Goal: Task Accomplishment & Management: Complete application form

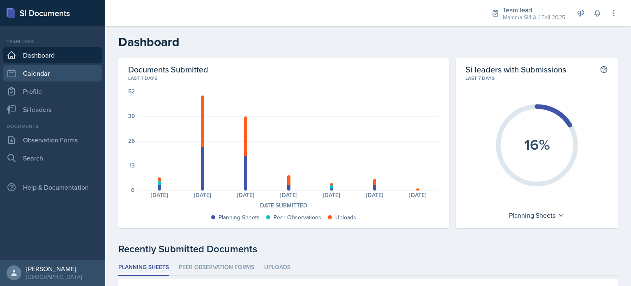
click at [33, 81] on link "Calendar" at bounding box center [52, 73] width 99 height 16
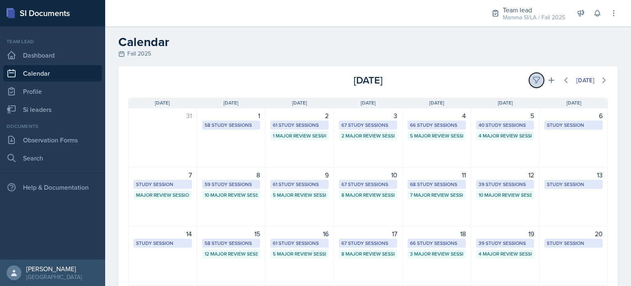
click at [532, 76] on icon at bounding box center [536, 80] width 8 height 8
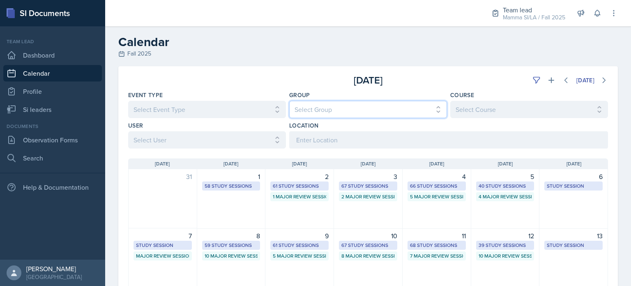
click at [347, 109] on select "Select Group All Demon SI of [GEOGRAPHIC_DATA] Les Mariettables Lion King Mamma…" at bounding box center [368, 109] width 158 height 17
select select "9642c9bf-76f9-4442-a3b4-36d015a1a667"
click at [289, 101] on select "Select Group All Demon SI of [GEOGRAPHIC_DATA] Les Mariettables Lion King Mamma…" at bounding box center [368, 109] width 158 height 17
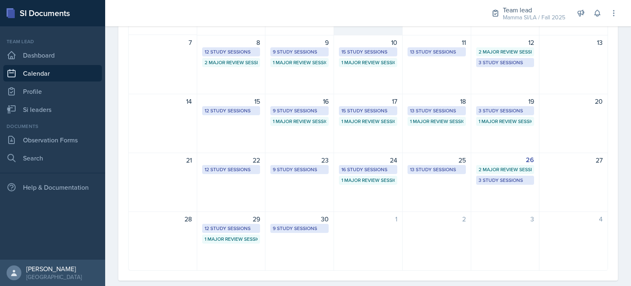
scroll to position [207, 0]
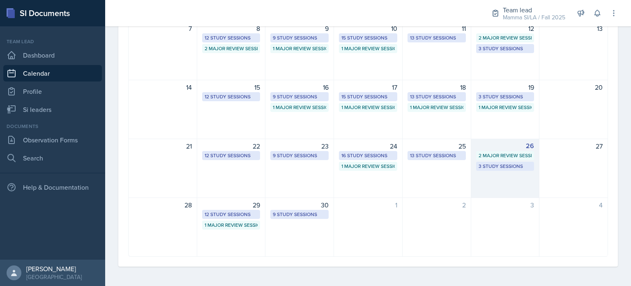
click at [507, 144] on div "26" at bounding box center [505, 146] width 58 height 10
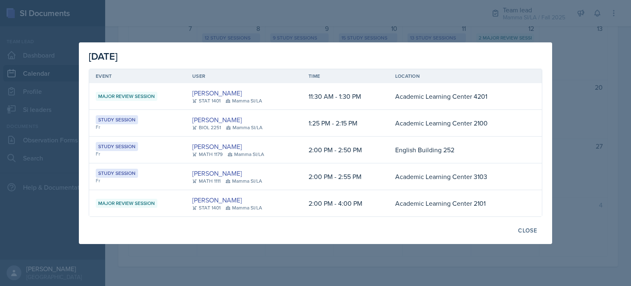
click at [296, 126] on td "[PERSON_NAME] BIOL 2251 Mamma SI/LA" at bounding box center [244, 123] width 116 height 27
click at [534, 229] on div "Close" at bounding box center [527, 230] width 19 height 7
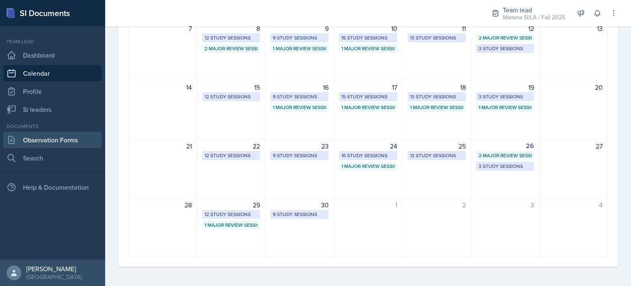
click at [63, 133] on link "Observation Forms" at bounding box center [52, 139] width 99 height 16
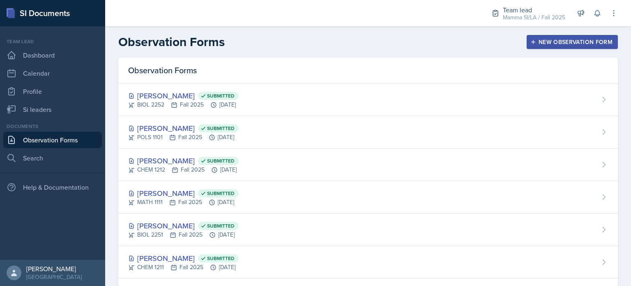
click at [592, 46] on button "New Observation Form" at bounding box center [572, 42] width 91 height 14
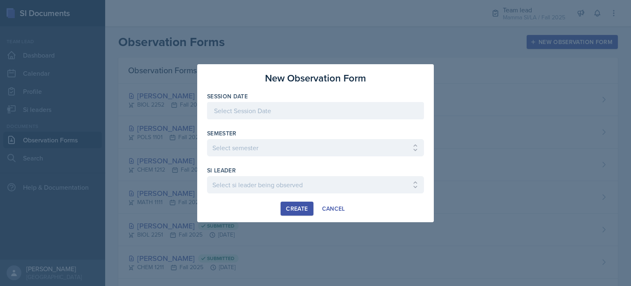
click at [256, 106] on div at bounding box center [315, 110] width 217 height 17
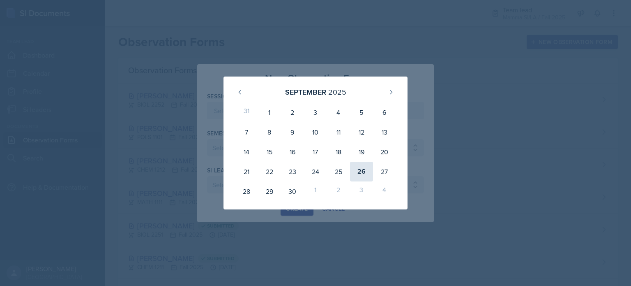
click at [364, 174] on div "26" at bounding box center [361, 171] width 23 height 20
type input "[DATE]"
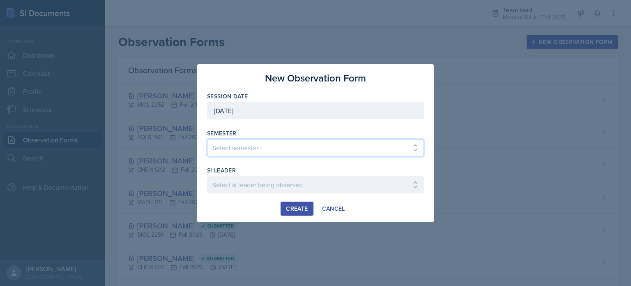
click at [270, 154] on select "Select semester All Spring 2021 Summer 2021 Spring 2022 Fall 2020 Fall 2021 Fal…" at bounding box center [315, 147] width 217 height 17
select select "2bed604d-1099-4043-b1bc-2365e8740244"
click at [207, 139] on select "Select semester All Spring 2021 Summer 2021 Spring 2022 Fall 2020 Fall 2021 Fal…" at bounding box center [315, 147] width 217 height 17
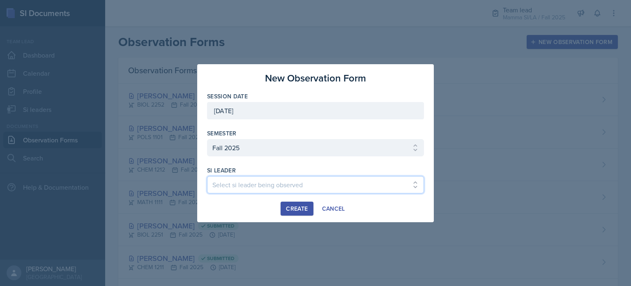
click at [271, 180] on select "Select si leader being observed [PERSON_NAME] / CHEM 1211 / Demon SI of [GEOGRA…" at bounding box center [315, 184] width 217 height 17
select select "093db3d6-7aa5-4b9c-bc23-31f191399f54"
click at [207, 176] on select "Select si leader being observed [PERSON_NAME] / CHEM 1211 / Demon SI of [GEOGRA…" at bounding box center [315, 184] width 217 height 17
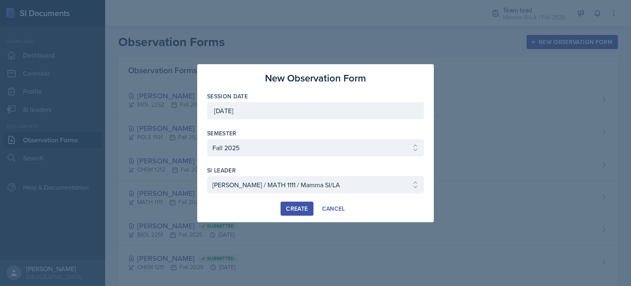
click at [301, 203] on button "Create" at bounding box center [297, 208] width 32 height 14
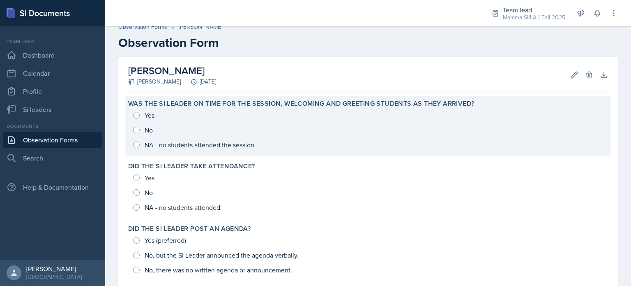
scroll to position [7, 0]
click at [139, 113] on div "Yes No NA - no students attended the session" at bounding box center [368, 130] width 480 height 44
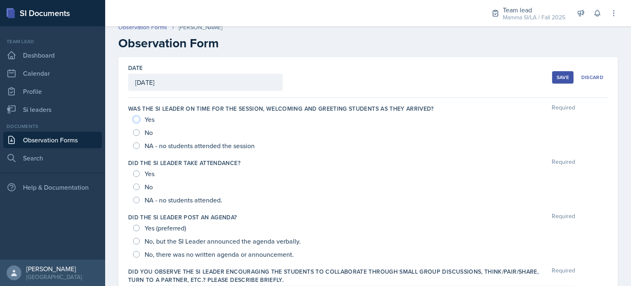
click at [136, 120] on input "Yes" at bounding box center [136, 119] width 7 height 7
radio input "true"
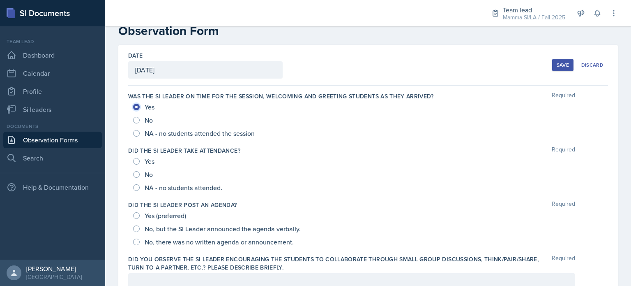
scroll to position [21, 0]
click at [145, 117] on span "No" at bounding box center [149, 119] width 8 height 8
click at [140, 117] on input "No" at bounding box center [136, 119] width 7 height 7
radio input "true"
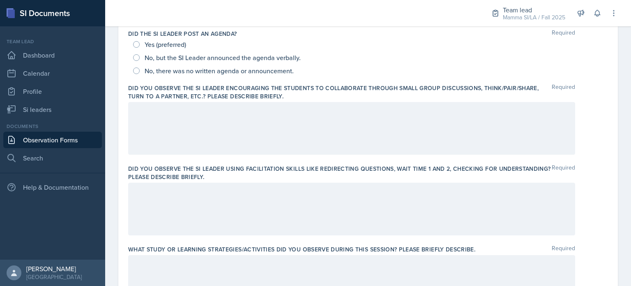
scroll to position [191, 0]
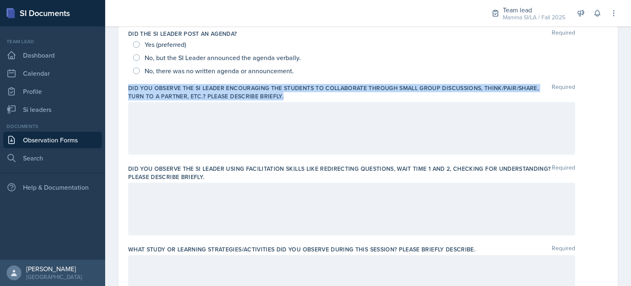
drag, startPoint x: 128, startPoint y: 88, endPoint x: 305, endPoint y: 98, distance: 177.4
click at [305, 98] on div "Date [DATE] [DATE] 31 1 2 3 4 5 6 7 8 9 10 11 12 13 14 15 16 17 18 19 20 21 22 …" at bounding box center [368, 264] width 500 height 781
copy label "Did you observe the SI Leader encouraging the students to collaborate through s…"
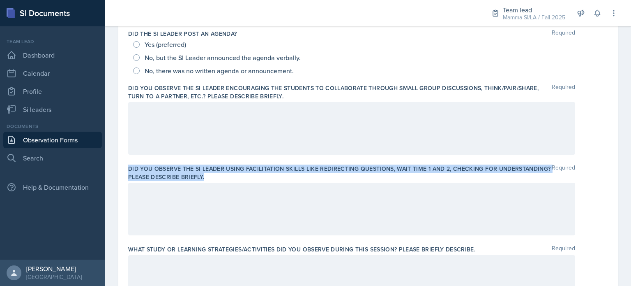
drag, startPoint x: 127, startPoint y: 167, endPoint x: 268, endPoint y: 175, distance: 142.0
click at [268, 175] on div "Date [DATE] [DATE] 31 1 2 3 4 5 6 7 8 9 10 11 12 13 14 15 16 17 18 19 20 21 22 …" at bounding box center [368, 264] width 500 height 781
copy label "Did you observe the SI Leader using facilitation skills like redirecting questi…"
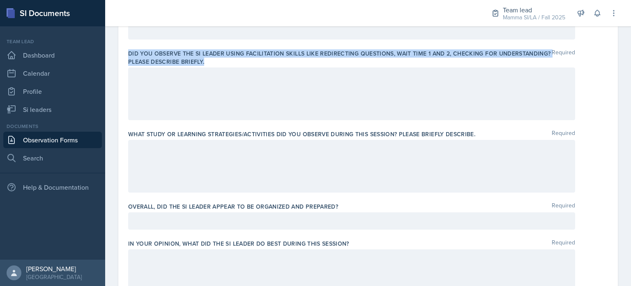
scroll to position [306, 0]
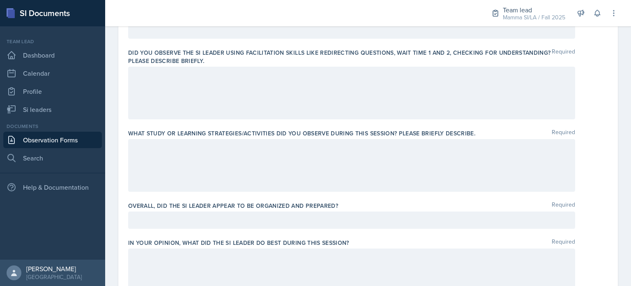
drag, startPoint x: 127, startPoint y: 137, endPoint x: 231, endPoint y: 133, distance: 104.8
click at [231, 133] on div "Date [DATE] [DATE] 31 1 2 3 4 5 6 7 8 9 10 11 12 13 14 15 16 17 18 19 20 21 22 …" at bounding box center [368, 148] width 500 height 781
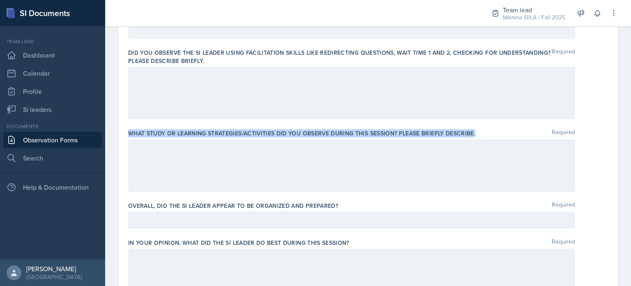
drag, startPoint x: 129, startPoint y: 132, endPoint x: 477, endPoint y: 129, distance: 347.6
click at [477, 129] on div "What study or learning strategies/activities did you observe during this sessio…" at bounding box center [368, 133] width 480 height 8
copy label "What study or learning strategies/activities did you observe during this sessio…"
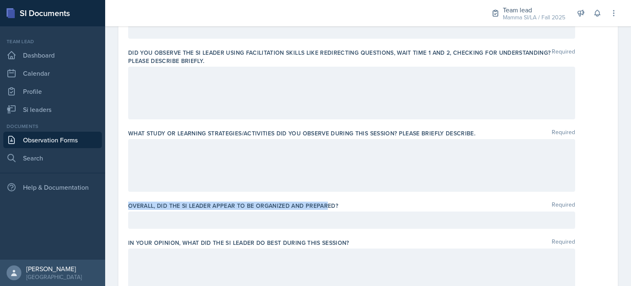
drag, startPoint x: 127, startPoint y: 204, endPoint x: 325, endPoint y: 208, distance: 198.9
click at [325, 208] on div "Date [DATE] [DATE] 31 1 2 3 4 5 6 7 8 9 10 11 12 13 14 15 16 17 18 19 20 21 22 …" at bounding box center [368, 148] width 500 height 781
click at [130, 203] on label "Overall, did the SI Leader appear to be organized and prepared?" at bounding box center [233, 205] width 210 height 8
drag, startPoint x: 123, startPoint y: 205, endPoint x: 364, endPoint y: 210, distance: 240.4
click at [364, 210] on div "Date [DATE] [DATE] 31 1 2 3 4 5 6 7 8 9 10 11 12 13 14 15 16 17 18 19 20 21 22 …" at bounding box center [368, 148] width 500 height 781
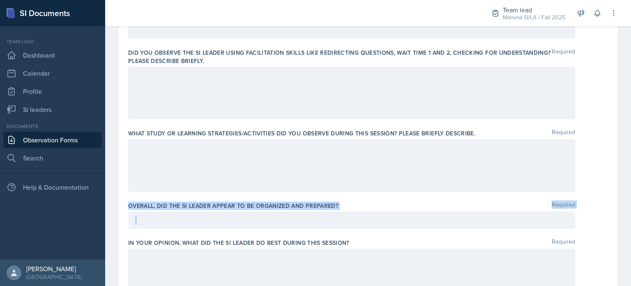
copy div "Overall, did the SI Leader appear to be organized and prepared? Required"
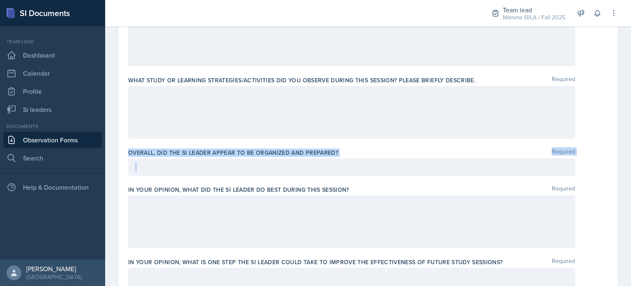
scroll to position [362, 0]
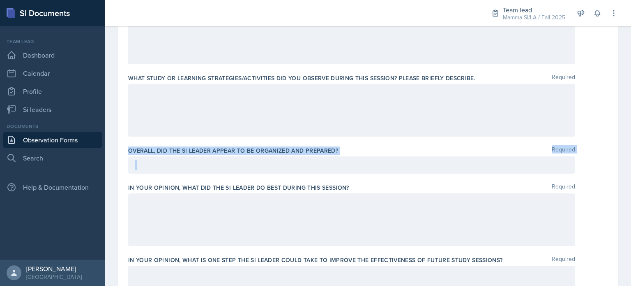
click at [311, 183] on label "In your opinion, what did the SI Leader do BEST during this session?" at bounding box center [238, 187] width 221 height 8
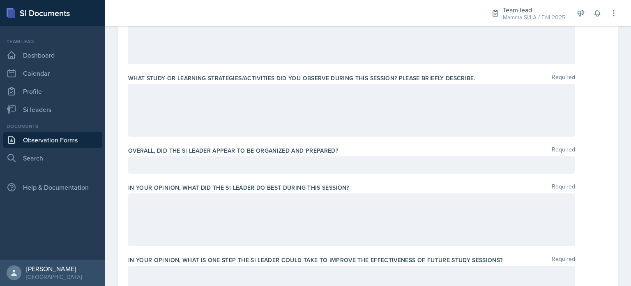
click at [311, 183] on label "In your opinion, what did the SI Leader do BEST during this session?" at bounding box center [238, 187] width 221 height 8
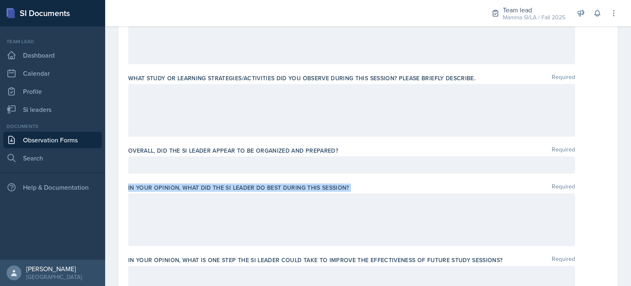
click at [311, 183] on label "In your opinion, what did the SI Leader do BEST during this session?" at bounding box center [238, 187] width 221 height 8
copy div "In your opinion, what did the SI Leader do BEST during this session?"
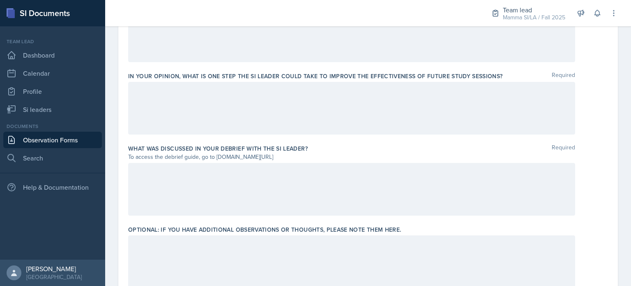
scroll to position [544, 0]
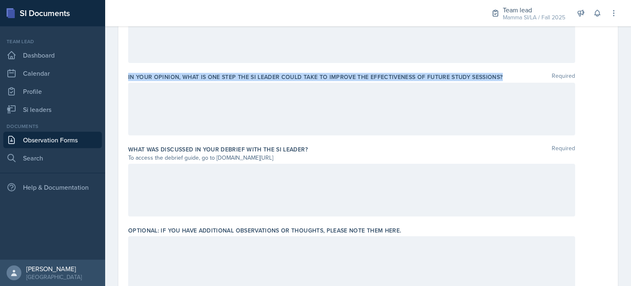
drag, startPoint x: 123, startPoint y: 77, endPoint x: 500, endPoint y: 75, distance: 377.1
copy label "In your opinion, what is ONE step the SI Leader could take to improve the effec…"
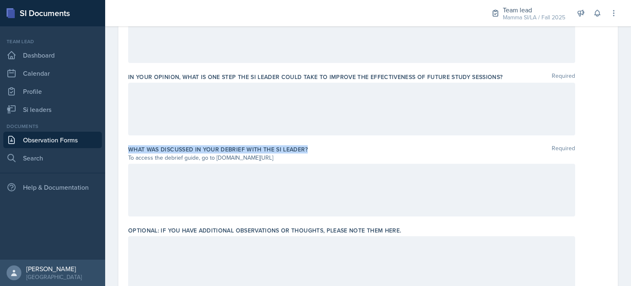
drag, startPoint x: 127, startPoint y: 148, endPoint x: 321, endPoint y: 148, distance: 194.7
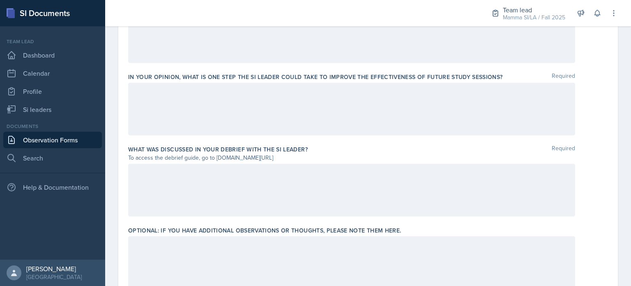
click at [137, 231] on label "Optional: If you have additional observations or thoughts, please note them her…" at bounding box center [264, 230] width 273 height 8
drag, startPoint x: 131, startPoint y: 230, endPoint x: 183, endPoint y: 223, distance: 52.3
click at [183, 223] on div "Optional: If you have additional observations or thoughts, please note them her…" at bounding box center [368, 259] width 480 height 72
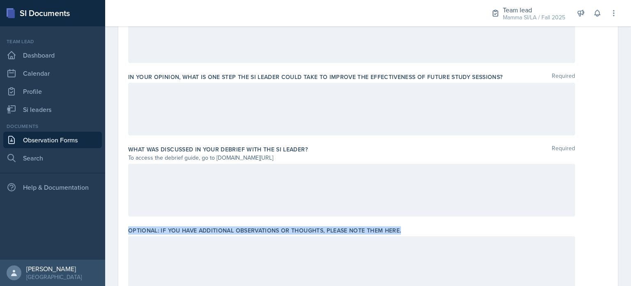
drag, startPoint x: 128, startPoint y: 229, endPoint x: 404, endPoint y: 230, distance: 275.7
click at [404, 230] on div "Optional: If you have additional observations or thoughts, please note them her…" at bounding box center [368, 230] width 480 height 8
copy label "Optional: If you have additional observations or thoughts, please note them her…"
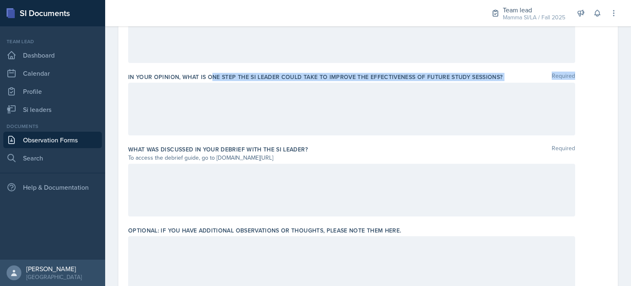
drag, startPoint x: 221, startPoint y: 81, endPoint x: 212, endPoint y: 79, distance: 9.2
click at [212, 79] on div "In your opinion, what is ONE step the SI Leader could take to improve the effec…" at bounding box center [368, 105] width 480 height 72
click at [212, 79] on label "In your opinion, what is ONE step the SI Leader could take to improve the effec…" at bounding box center [315, 77] width 375 height 8
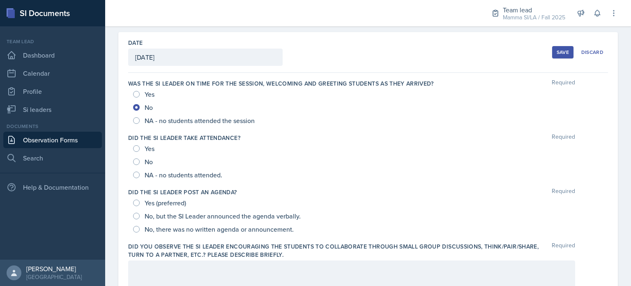
scroll to position [34, 0]
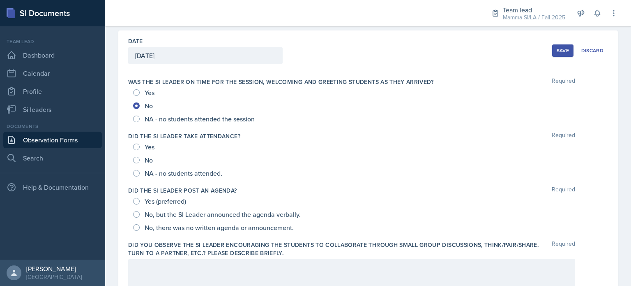
click at [140, 142] on div "Yes" at bounding box center [144, 146] width 23 height 13
click at [136, 144] on input "Yes" at bounding box center [136, 146] width 7 height 7
radio input "true"
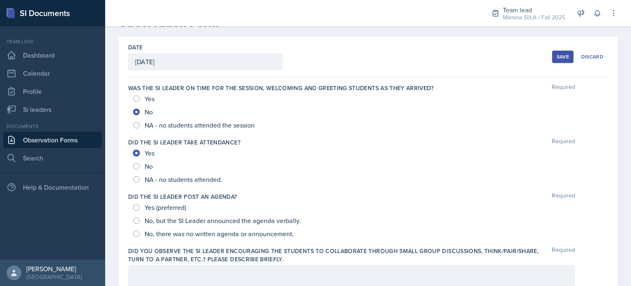
scroll to position [33, 0]
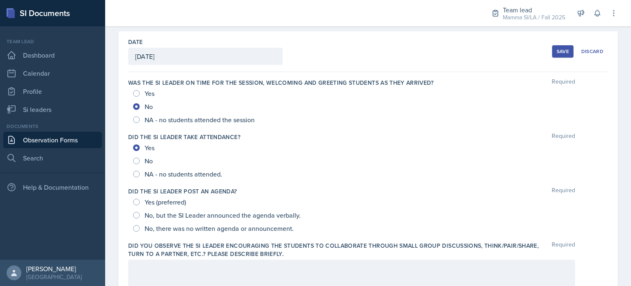
click at [193, 226] on span "No, there was no written agenda or announcement." at bounding box center [219, 228] width 149 height 8
click at [140, 226] on input "No, there was no written agenda or announcement." at bounding box center [136, 228] width 7 height 7
radio input "true"
click at [506, 7] on div "Team lead" at bounding box center [534, 10] width 62 height 10
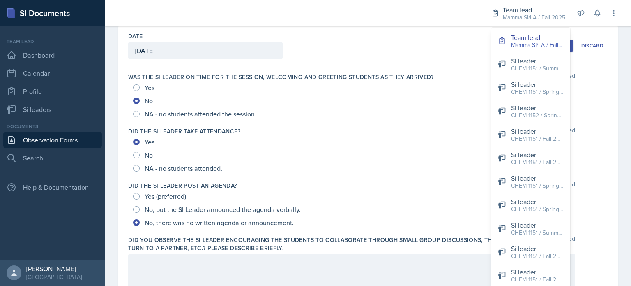
scroll to position [0, 0]
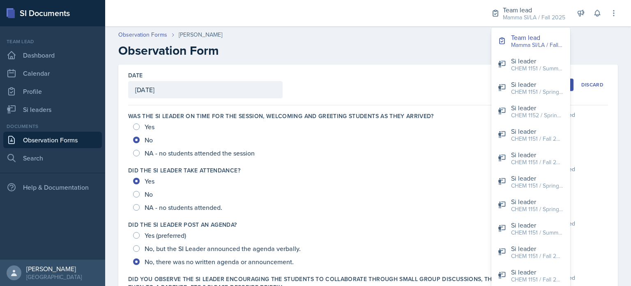
click at [611, 40] on div "Observation Forms [PERSON_NAME] Observation Form" at bounding box center [368, 44] width 526 height 28
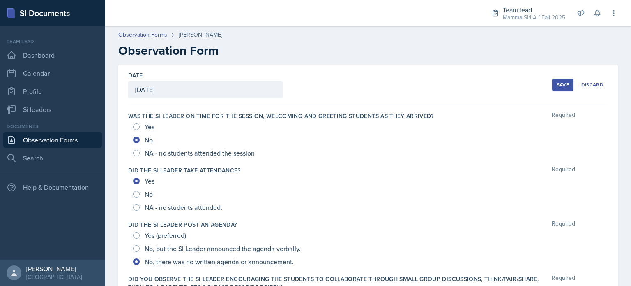
click at [557, 83] on div "Save" at bounding box center [563, 84] width 12 height 7
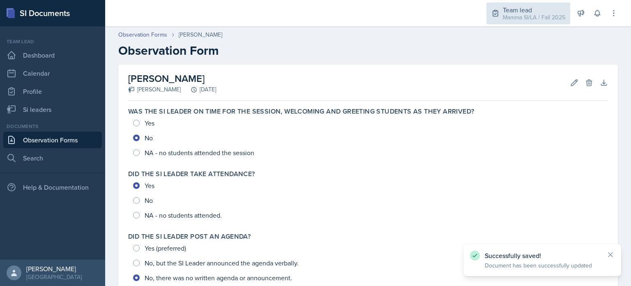
click at [551, 13] on div "Mamma SI/LA / Fall 2025" at bounding box center [534, 17] width 62 height 9
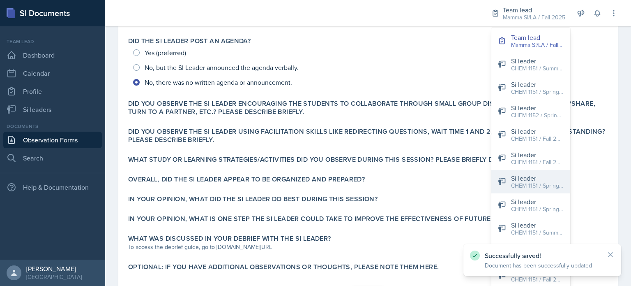
scroll to position [200, 0]
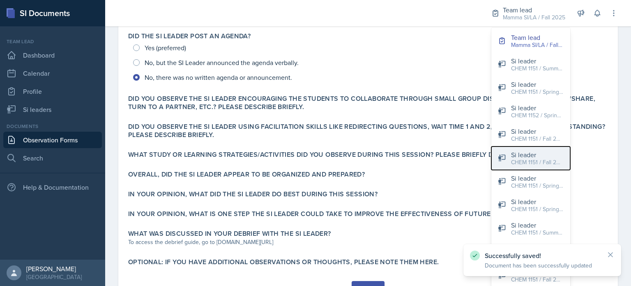
click at [534, 152] on div "Si leader" at bounding box center [537, 155] width 53 height 10
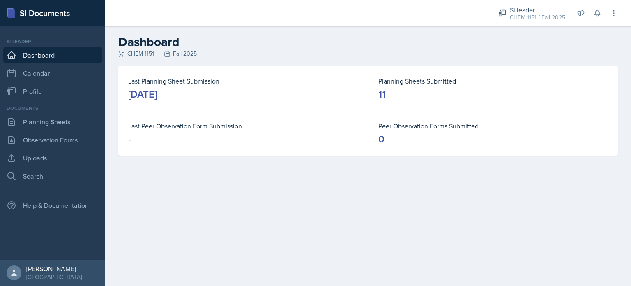
click at [66, 130] on div "Documents Planning Sheets Observation Forms Uploads Search" at bounding box center [52, 144] width 99 height 80
click at [72, 121] on link "Planning Sheets" at bounding box center [52, 121] width 99 height 16
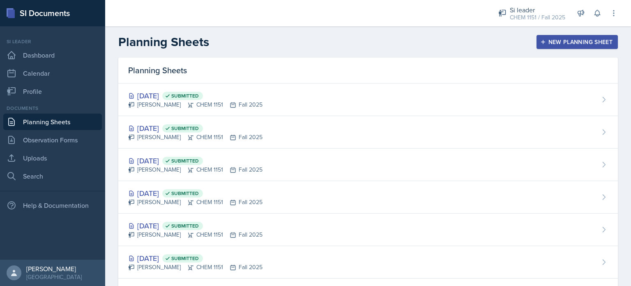
click at [551, 44] on div "New Planning Sheet" at bounding box center [577, 42] width 71 height 7
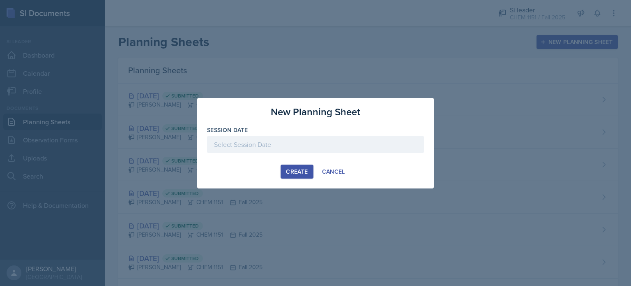
click at [254, 140] on div at bounding box center [315, 144] width 217 height 17
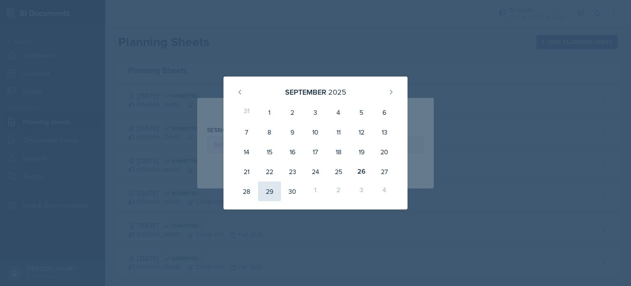
click at [276, 187] on div "29" at bounding box center [269, 191] width 23 height 20
type input "[DATE]"
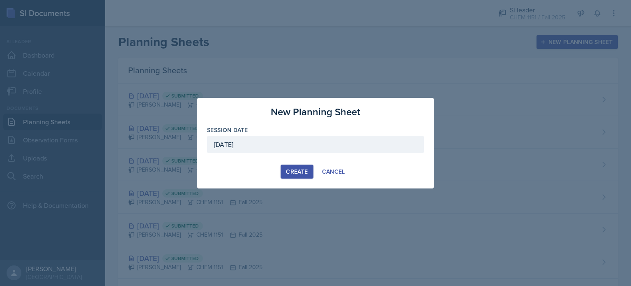
click at [290, 169] on div "Create" at bounding box center [297, 171] width 22 height 7
click at [320, 166] on button "Cancel" at bounding box center [334, 171] width 34 height 14
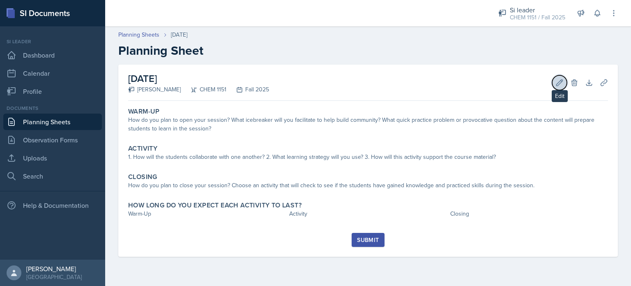
click at [562, 83] on icon at bounding box center [559, 82] width 8 height 8
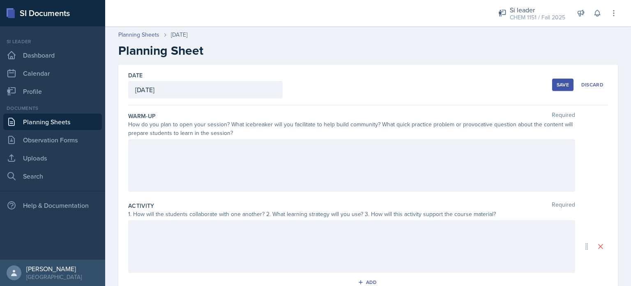
click at [166, 85] on div "[DATE]" at bounding box center [205, 89] width 154 height 17
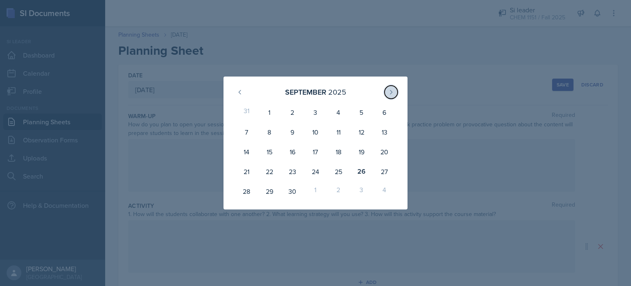
click at [396, 92] on button at bounding box center [391, 91] width 13 height 13
click at [309, 115] on div "1" at bounding box center [315, 112] width 23 height 20
type input "[DATE]"
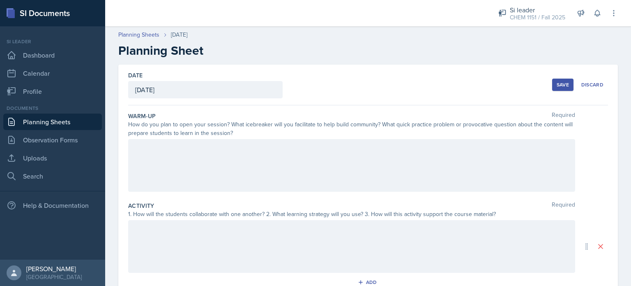
click at [409, 75] on div "Date [DATE] [DATE] 28 29 30 1 2 3 4 5 6 7 8 9 10 11 12 13 14 15 16 17 18 19 20 …" at bounding box center [368, 85] width 480 height 41
click at [384, 158] on div at bounding box center [351, 165] width 447 height 53
click at [365, 122] on div "How do you plan to open your session? What icebreaker will you facilitate to he…" at bounding box center [351, 128] width 447 height 17
click at [304, 180] on div at bounding box center [351, 165] width 447 height 53
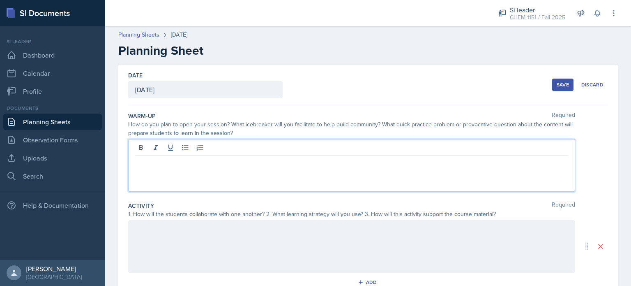
click at [252, 163] on p at bounding box center [351, 162] width 433 height 10
click at [287, 160] on p "For [DATE] warm-up, I will have the students" at bounding box center [351, 162] width 433 height 10
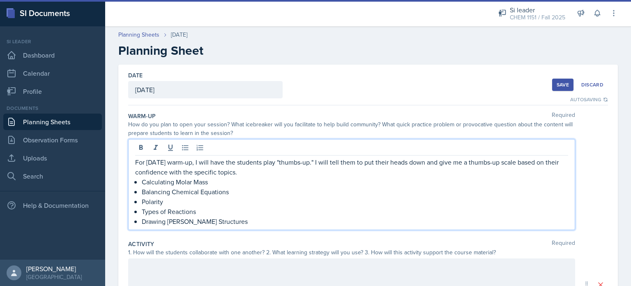
click at [261, 172] on p "For [DATE] warm-up, I will have the students play "thumbs-up." I will tell them…" at bounding box center [351, 167] width 433 height 20
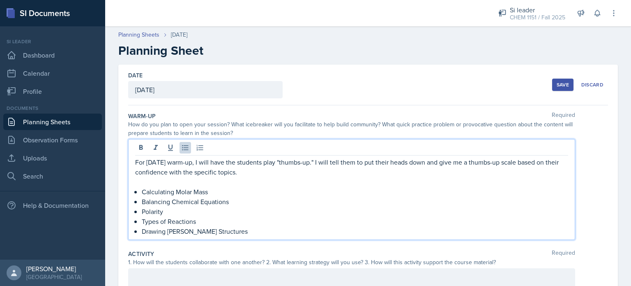
click at [253, 233] on p "Drawing [PERSON_NAME] Structures" at bounding box center [355, 231] width 426 height 10
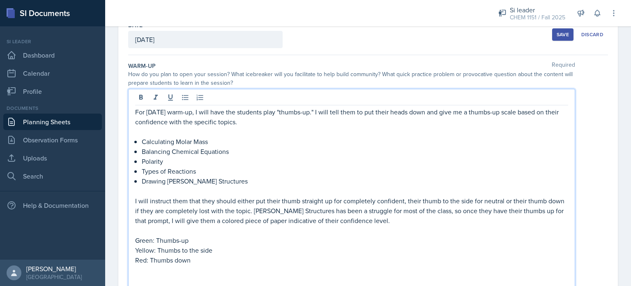
scroll to position [60, 0]
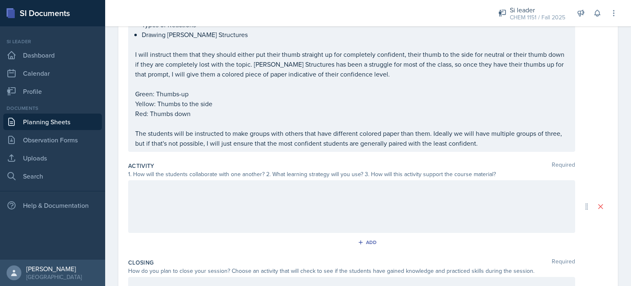
click at [261, 206] on div at bounding box center [351, 206] width 447 height 53
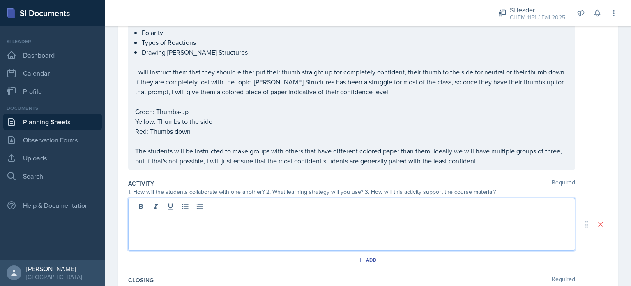
scroll to position [171, 0]
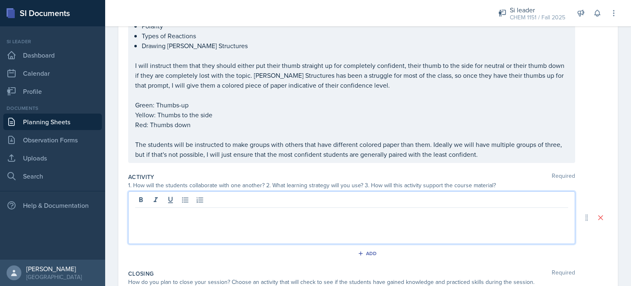
click at [178, 211] on p at bounding box center [351, 214] width 433 height 10
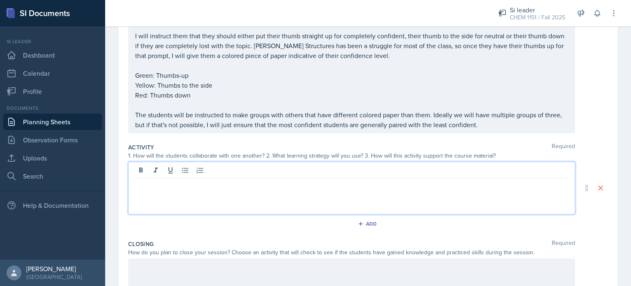
scroll to position [195, 0]
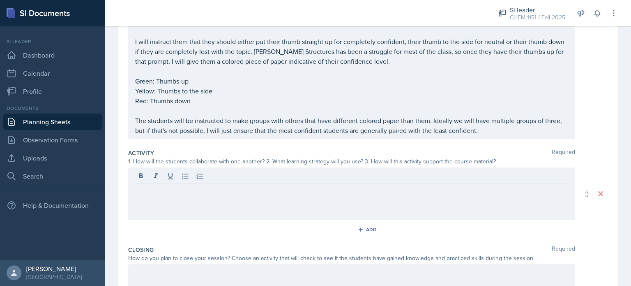
click at [166, 197] on div at bounding box center [351, 193] width 447 height 53
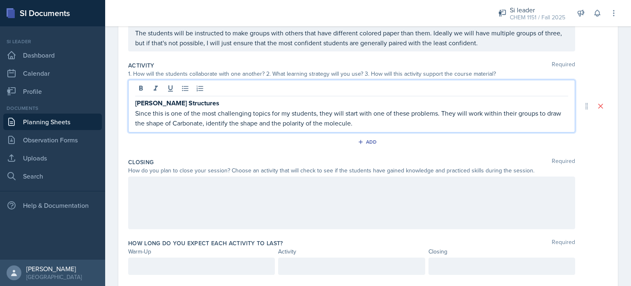
scroll to position [283, 0]
click at [371, 120] on p "Since this is one of the most challenging topics for my students, they will sta…" at bounding box center [351, 117] width 433 height 20
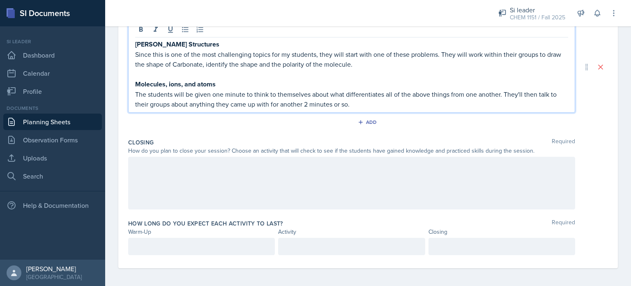
scroll to position [341, 0]
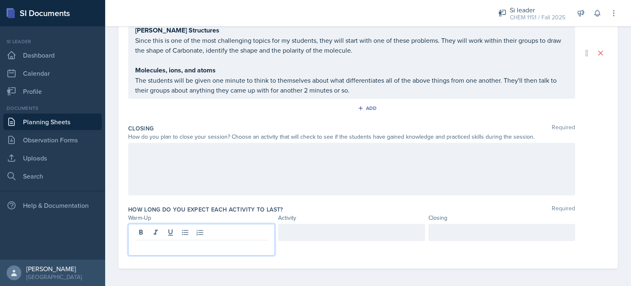
click at [228, 248] on p at bounding box center [201, 247] width 133 height 10
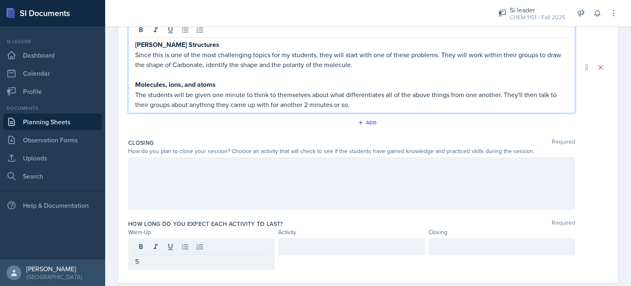
click at [404, 93] on p "The students will be given one minute to think to themselves about what differe…" at bounding box center [351, 100] width 433 height 20
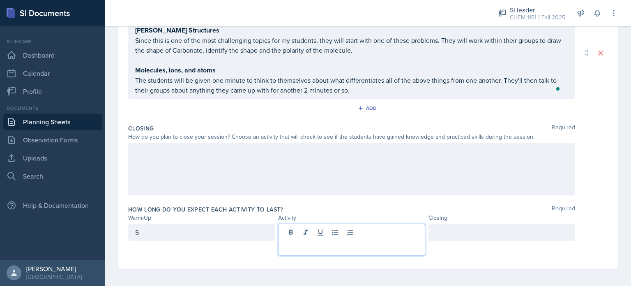
click at [339, 244] on p at bounding box center [351, 247] width 133 height 10
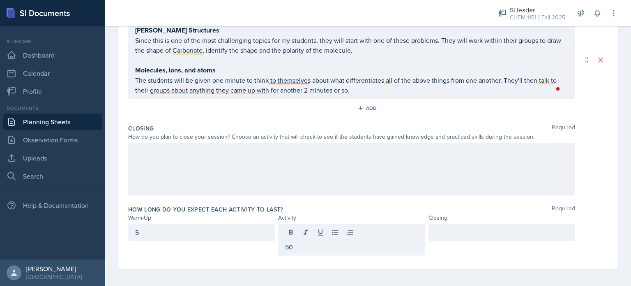
click at [461, 235] on div at bounding box center [501, 231] width 147 height 17
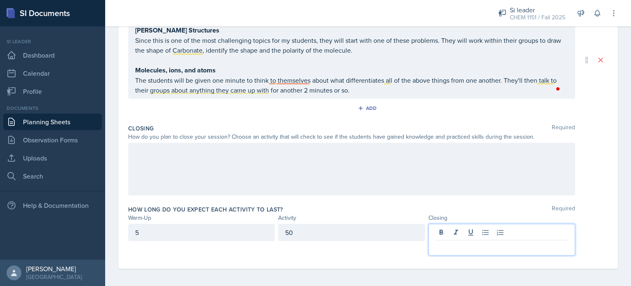
scroll to position [341, 0]
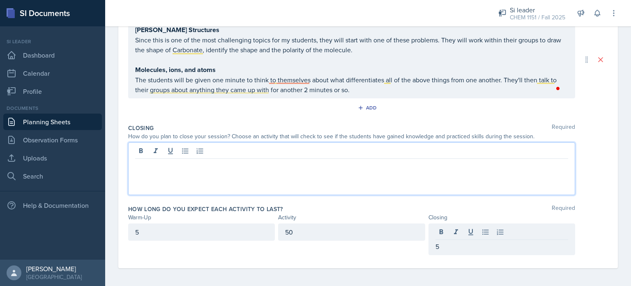
click at [342, 152] on div at bounding box center [351, 168] width 447 height 53
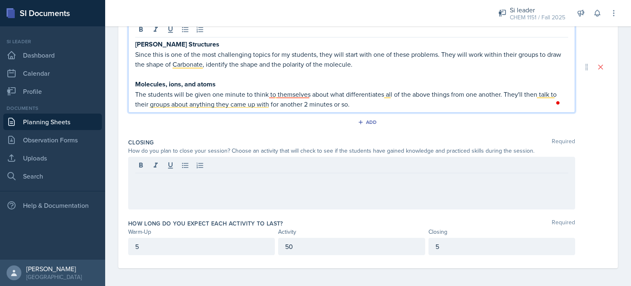
click at [370, 101] on p "The students will be given one minute to think to themselves about what differe…" at bounding box center [351, 99] width 433 height 20
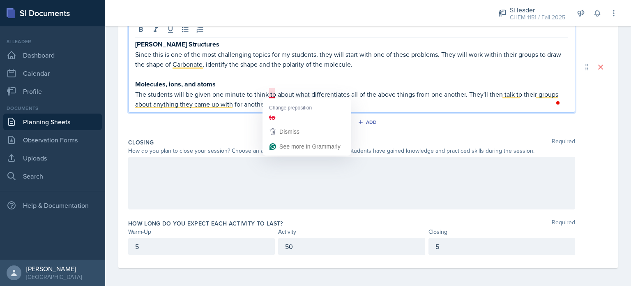
click at [273, 95] on p "The students will be given one minute to think to about what differentiates all…" at bounding box center [351, 99] width 433 height 20
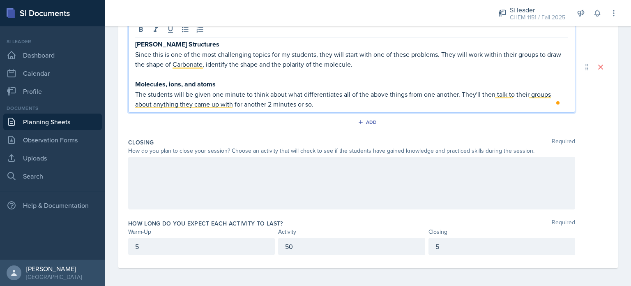
click at [341, 101] on p "The students will be given one minute to think about what differentiates all of…" at bounding box center [351, 99] width 433 height 20
click at [495, 90] on p "The students will be given one minute to think about what differentiates all of…" at bounding box center [351, 99] width 433 height 20
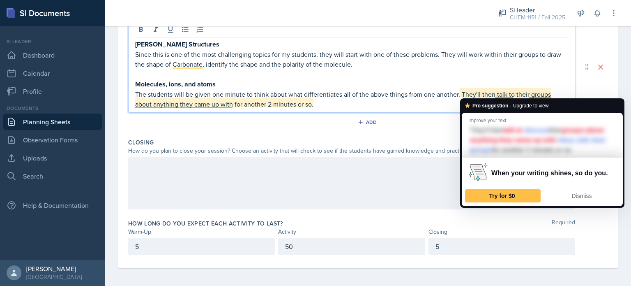
click at [509, 94] on p "The students will be given one minute to think about what differentiates all of…" at bounding box center [351, 99] width 433 height 20
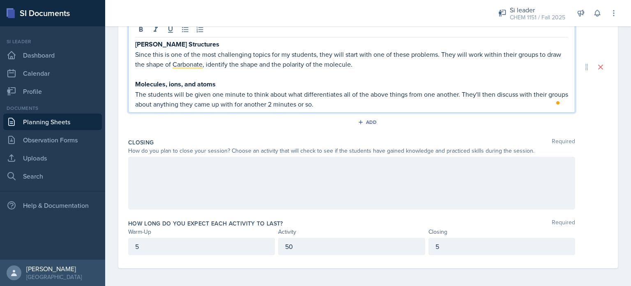
click at [354, 104] on p "The students will be given one minute to think about what differentiates all of…" at bounding box center [351, 99] width 433 height 20
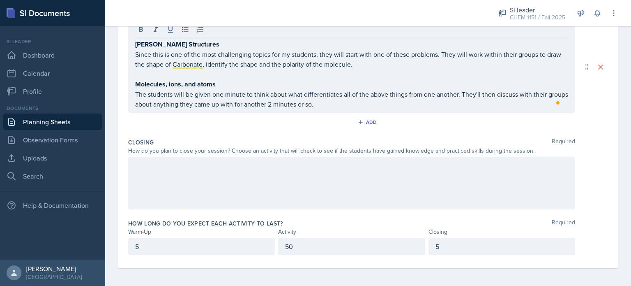
click at [332, 181] on div at bounding box center [351, 183] width 447 height 53
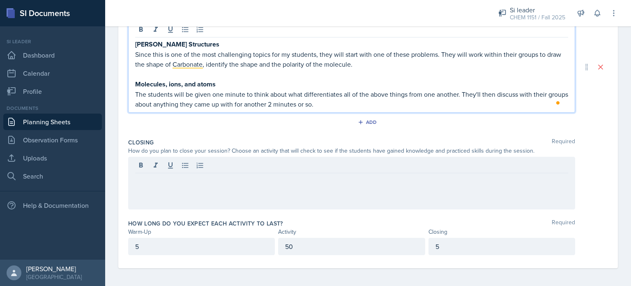
click at [360, 106] on p "The students will be given one minute to think about what differentiates all of…" at bounding box center [351, 99] width 433 height 20
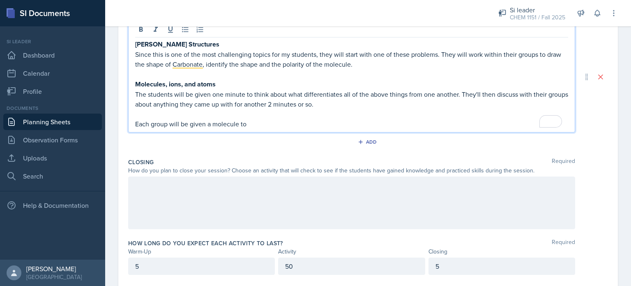
click at [295, 126] on p "Each group will be given a molecule to" at bounding box center [351, 124] width 433 height 10
click at [366, 128] on div "[PERSON_NAME] Structures Since this is one of the most challenging topics for m…" at bounding box center [351, 76] width 447 height 111
click at [360, 123] on p "Each group will be given a molecule to identify. They'll be asked to find the a…" at bounding box center [351, 124] width 433 height 10
click at [490, 124] on p "Each group will be given a molecule to identify. They'll be asked to find the n…" at bounding box center [351, 124] width 433 height 10
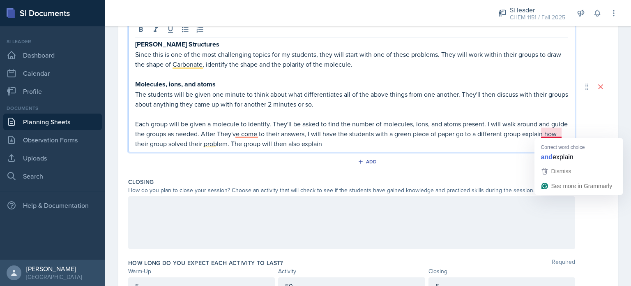
click at [549, 131] on p "Each group will be given a molecule to identify. They'll be asked to find the n…" at bounding box center [351, 134] width 433 height 30
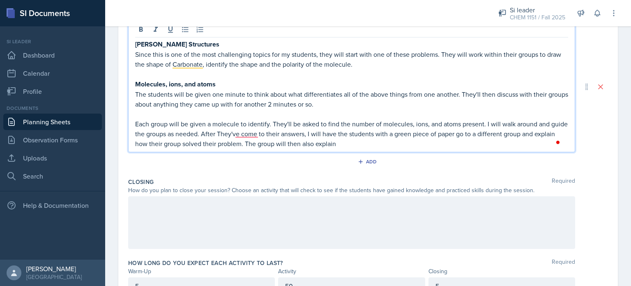
click at [368, 137] on p "Each group will be given a molecule to identify. They'll be asked to find the n…" at bounding box center [351, 134] width 433 height 30
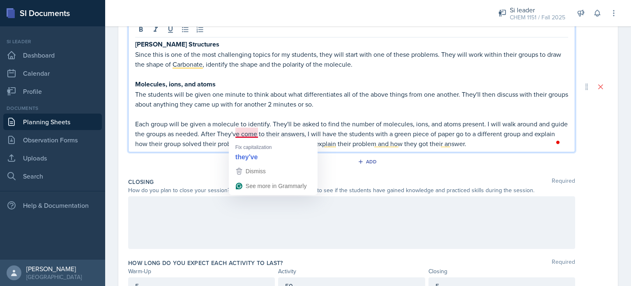
click at [253, 126] on p "Each group will be given a molecule to identify. They'll be asked to find the n…" at bounding box center [351, 134] width 433 height 30
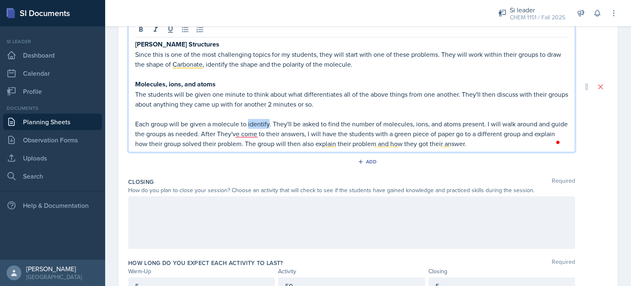
click at [253, 126] on p "Each group will be given a molecule to identify. They'll be asked to find the n…" at bounding box center [351, 134] width 433 height 30
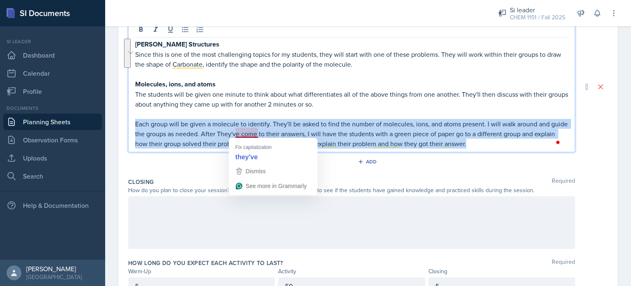
click at [244, 133] on p "Each group will be given a molecule to identify. They'll be asked to find the n…" at bounding box center [351, 134] width 433 height 30
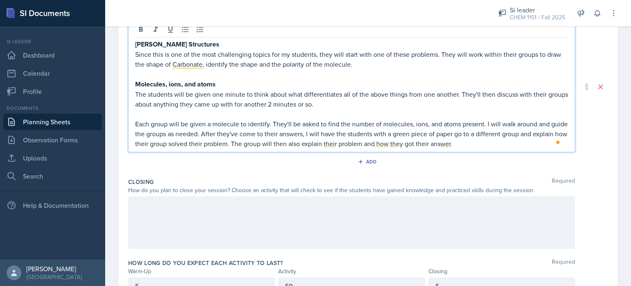
click at [501, 142] on p "Each group will be given a molecule to identify. They'll be asked to find the n…" at bounding box center [351, 134] width 433 height 30
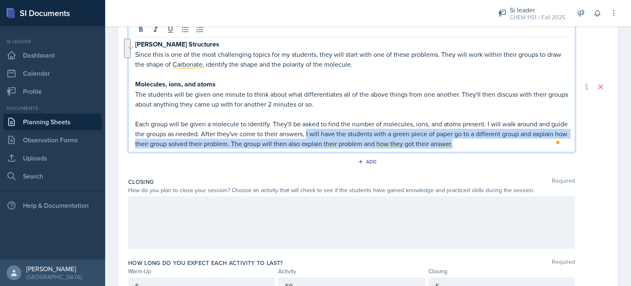
drag, startPoint x: 501, startPoint y: 142, endPoint x: 324, endPoint y: 136, distance: 177.6
click at [324, 136] on p "Each group will be given a molecule to identify. They'll be asked to find the n…" at bounding box center [351, 134] width 433 height 30
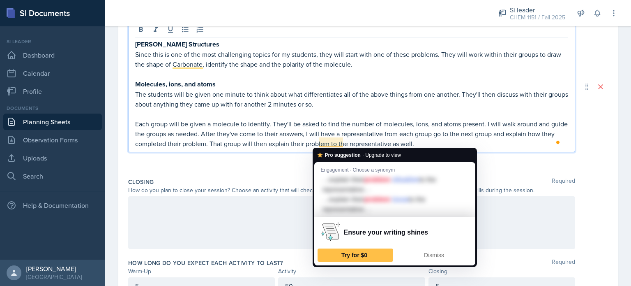
click at [335, 141] on p "Each group will be given a molecule to identify. They'll be asked to find the n…" at bounding box center [351, 134] width 433 height 30
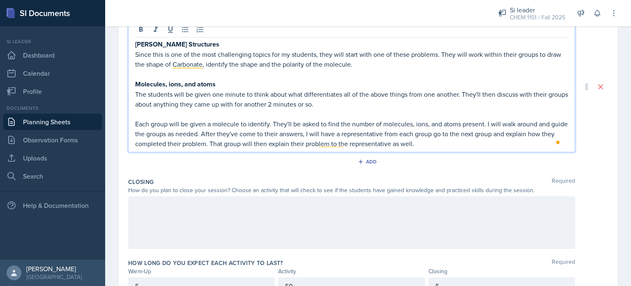
click at [478, 141] on p "Each group will be given a molecule to identify. They'll be asked to find the n…" at bounding box center [351, 134] width 433 height 30
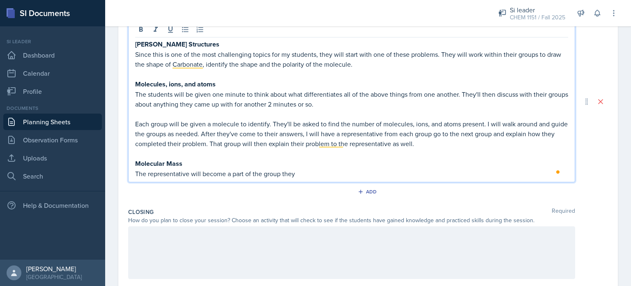
click at [478, 141] on p "Each group will be given a molecule to identify. They'll be asked to find the n…" at bounding box center [351, 134] width 433 height 30
click at [316, 169] on p "The representative will become a part of the group they" at bounding box center [351, 173] width 433 height 10
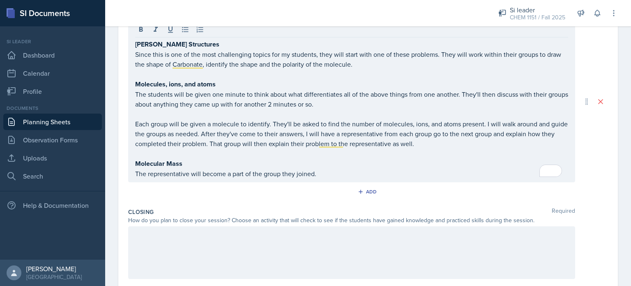
click at [335, 179] on div "[PERSON_NAME] Structures Since this is one of the most challenging topics for m…" at bounding box center [351, 101] width 447 height 161
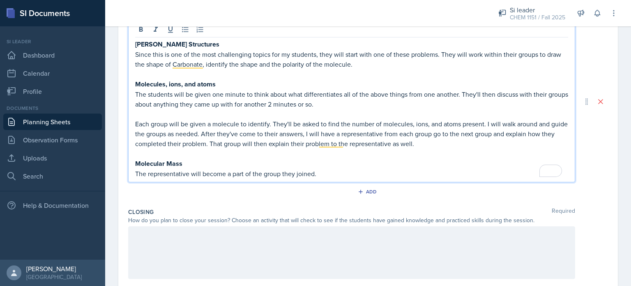
click at [264, 174] on p "The representative will become a part of the group they joined." at bounding box center [351, 173] width 433 height 10
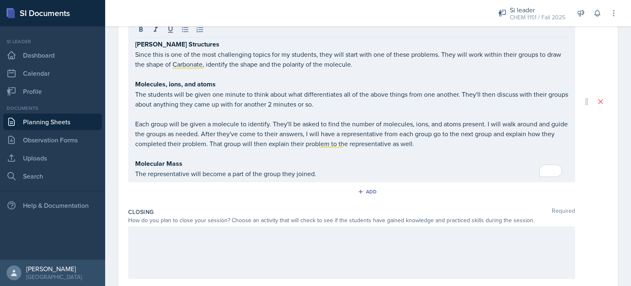
click at [320, 177] on div "[PERSON_NAME] Structures Since this is one of the most challenging topics for m…" at bounding box center [351, 101] width 447 height 161
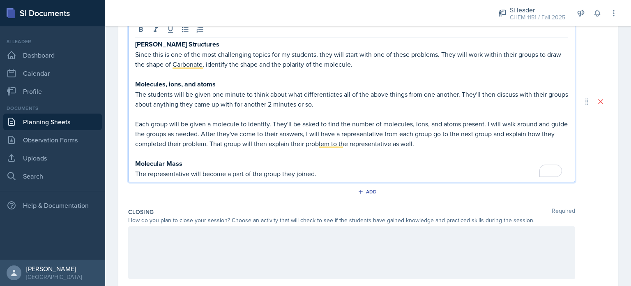
click at [327, 176] on p "The representative will become a part of the group they joined." at bounding box center [351, 173] width 433 height 10
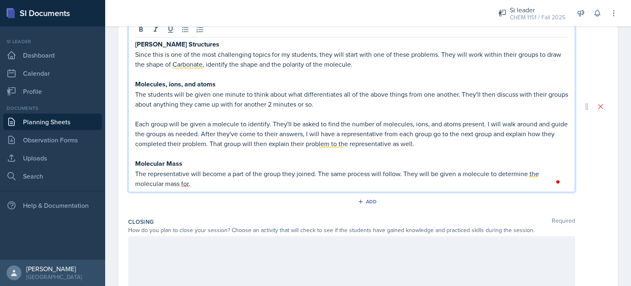
click at [181, 182] on p "The representative will become a part of the group they joined. The same proces…" at bounding box center [351, 178] width 433 height 20
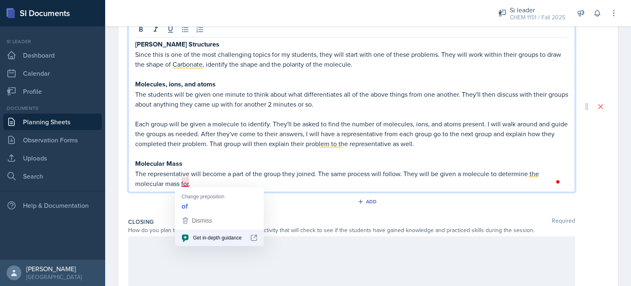
click at [183, 183] on p "The representative will become a part of the group they joined. The same proces…" at bounding box center [351, 178] width 433 height 20
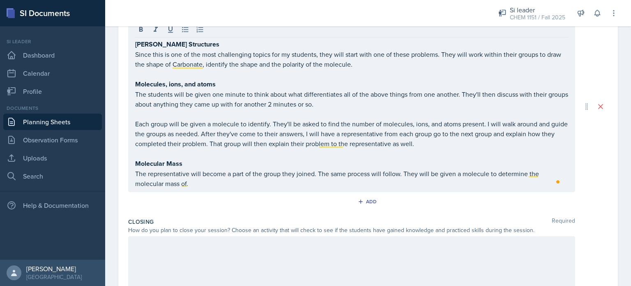
click at [199, 187] on div "[PERSON_NAME] Structures Since this is one of the most challenging topics for m…" at bounding box center [351, 106] width 447 height 171
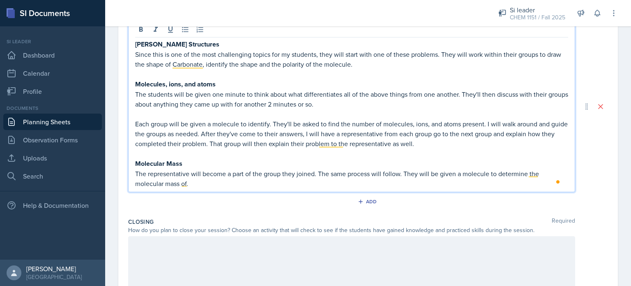
click at [207, 179] on p "The representative will become a part of the group they joined. The same proces…" at bounding box center [351, 178] width 433 height 20
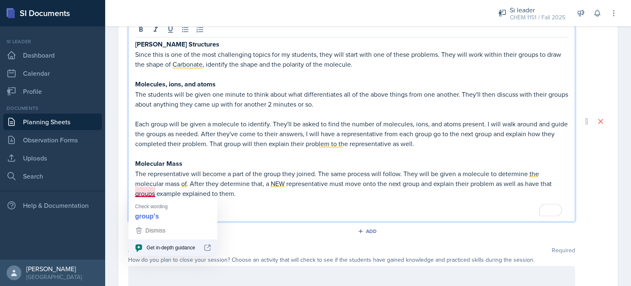
click at [140, 191] on p "The representative will become a part of the group they joined. The same proces…" at bounding box center [351, 183] width 433 height 30
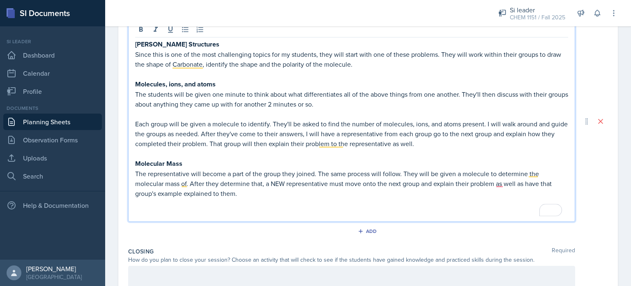
click at [232, 198] on p "To enrich screen reader interactions, please activate Accessibility in Grammarl…" at bounding box center [351, 203] width 433 height 10
click at [233, 210] on p "To enrich screen reader interactions, please activate Accessibility in Grammarl…" at bounding box center [351, 213] width 433 height 10
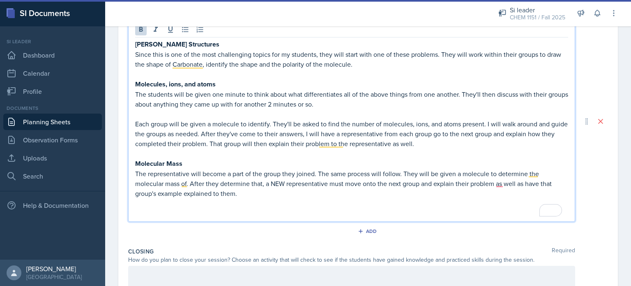
click at [185, 163] on p "Molecular Mass" at bounding box center [351, 163] width 433 height 10
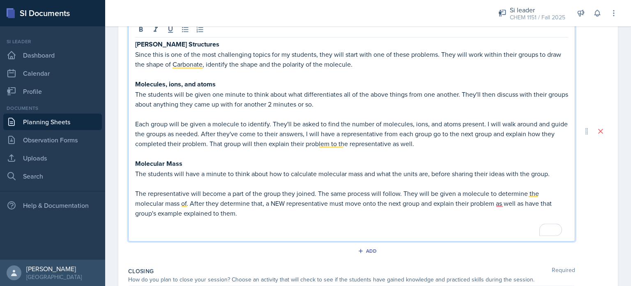
click at [267, 223] on p "To enrich screen reader interactions, please activate Accessibility in Grammarl…" at bounding box center [351, 223] width 433 height 10
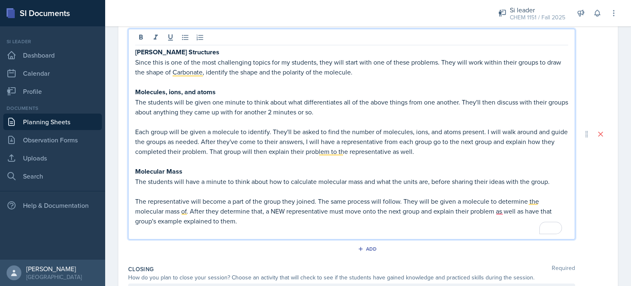
scroll to position [333, 0]
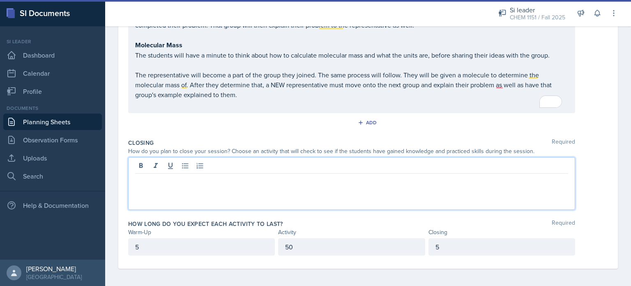
click at [300, 179] on p at bounding box center [351, 180] width 433 height 10
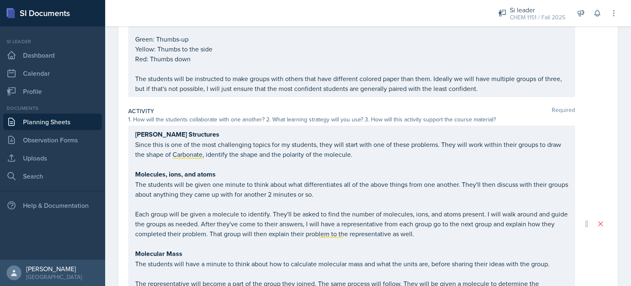
scroll to position [445, 0]
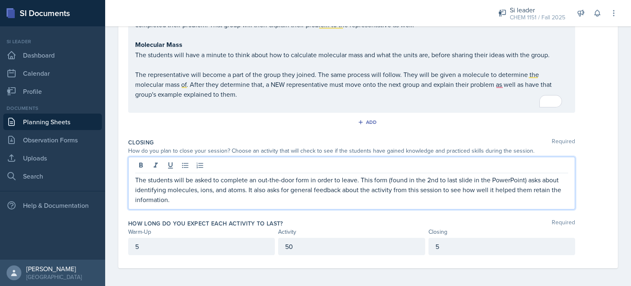
click at [596, 92] on div "[PERSON_NAME] Structures Since this is one of the most challenging topics for m…" at bounding box center [368, 15] width 480 height 196
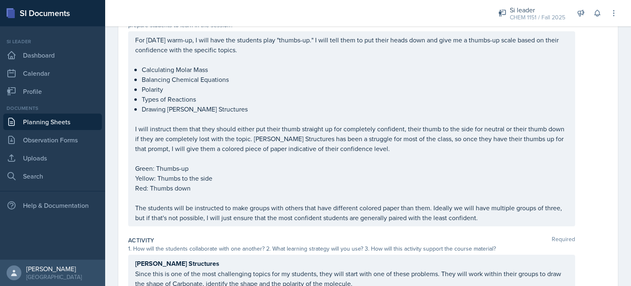
scroll to position [94, 0]
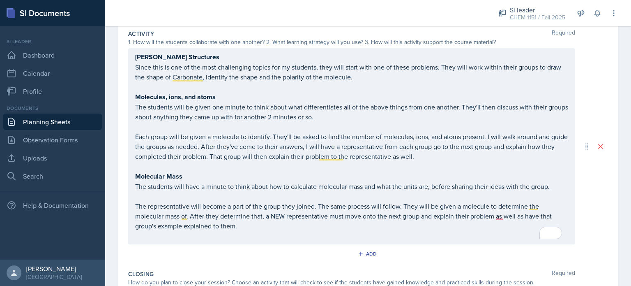
click at [318, 157] on p "Each group will be given a molecule to identify. They'll be asked to find the n…" at bounding box center [351, 146] width 433 height 30
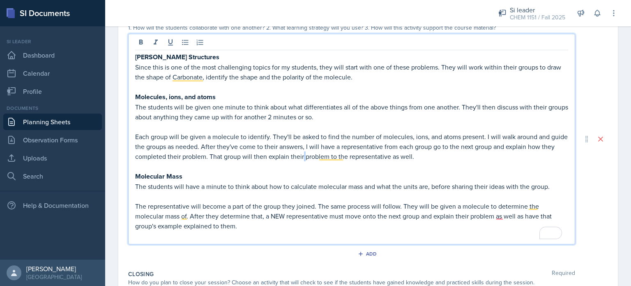
click at [318, 157] on p "Each group will be given a molecule to identify. They'll be asked to find the n…" at bounding box center [351, 146] width 433 height 30
click at [327, 157] on p "Each group will be given a molecule to identify. They'll be asked to find the n…" at bounding box center [351, 146] width 433 height 30
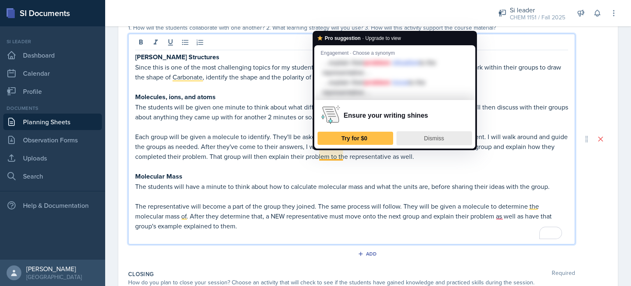
drag, startPoint x: 432, startPoint y: 133, endPoint x: 591, endPoint y: 51, distance: 179.0
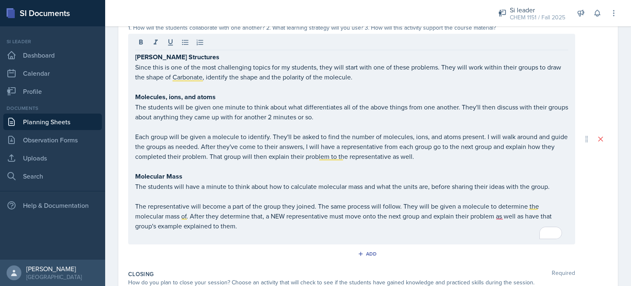
drag, startPoint x: 591, startPoint y: 51, endPoint x: 588, endPoint y: 37, distance: 13.5
click at [588, 37] on div "[PERSON_NAME] Structures Since this is one of the most challenging topics for m…" at bounding box center [368, 139] width 480 height 210
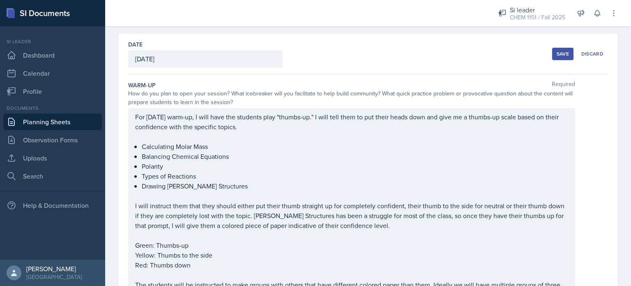
scroll to position [0, 0]
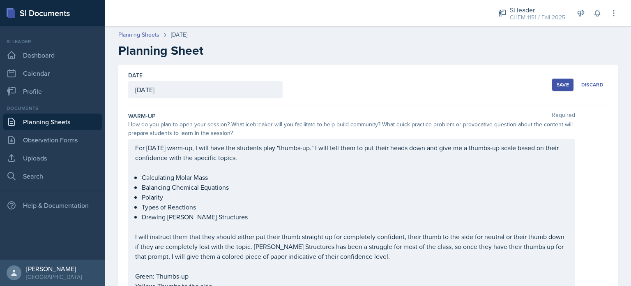
click at [559, 88] on button "Save" at bounding box center [562, 84] width 21 height 12
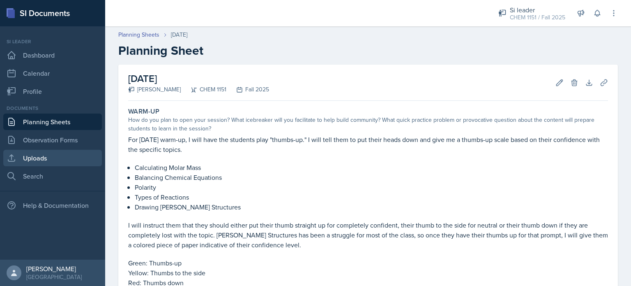
click at [51, 157] on link "Uploads" at bounding box center [52, 158] width 99 height 16
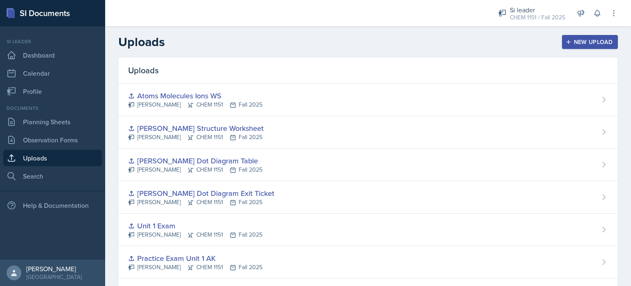
click at [595, 42] on div "New Upload" at bounding box center [590, 42] width 46 height 7
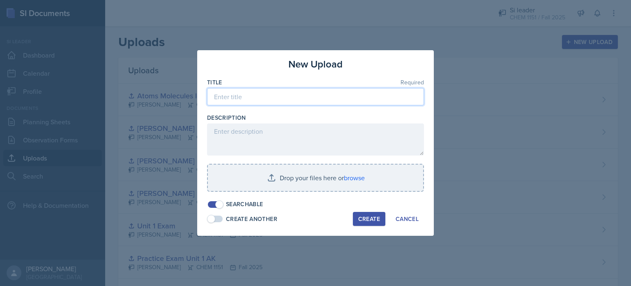
click at [349, 100] on input at bounding box center [315, 96] width 217 height 17
type input "A"
type input "M"
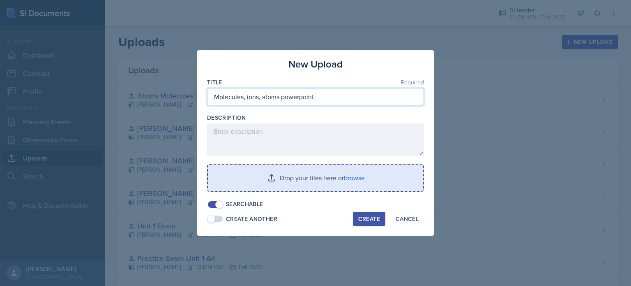
type input "Molecules, ions, atoms powerpoint"
click at [352, 182] on input "file" at bounding box center [315, 177] width 215 height 26
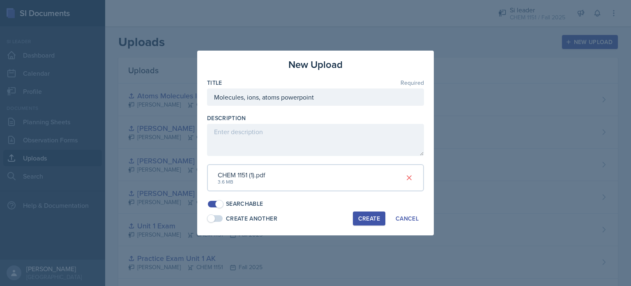
click at [382, 214] on button "Create" at bounding box center [369, 218] width 32 height 14
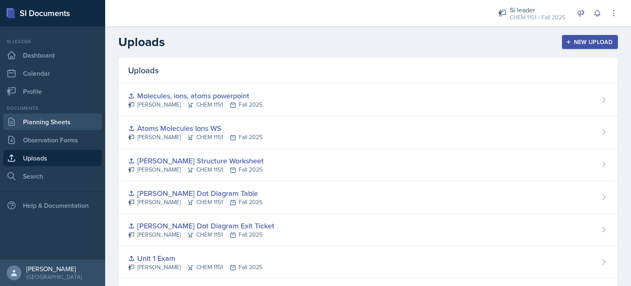
click at [69, 129] on link "Planning Sheets" at bounding box center [52, 121] width 99 height 16
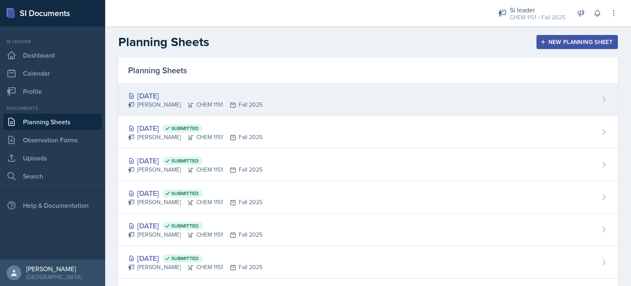
click at [209, 102] on div "[PERSON_NAME] CHEM 1151 Fall 2025" at bounding box center [195, 104] width 134 height 9
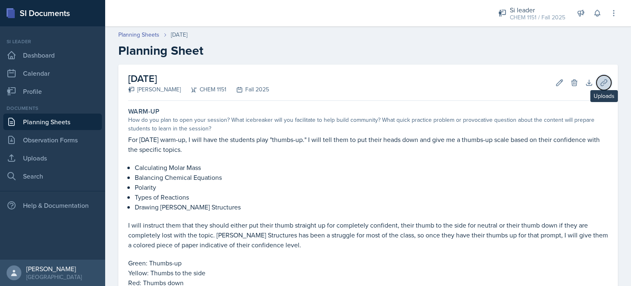
click at [600, 84] on icon at bounding box center [604, 82] width 8 height 8
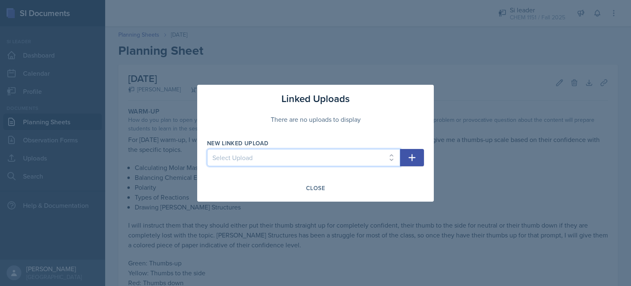
click at [308, 162] on select "Select Upload Physical and Chemical Worksheet Tap the Board Activity Sig Fig Re…" at bounding box center [303, 157] width 193 height 17
select select "515e0c80-a203-4709-93d2-3e0eea6ed4fe"
click at [207, 149] on select "Select Upload Physical and Chemical Worksheet Tap the Board Activity Sig Fig Re…" at bounding box center [303, 157] width 193 height 17
click at [412, 156] on icon "button" at bounding box center [412, 157] width 7 height 7
select select
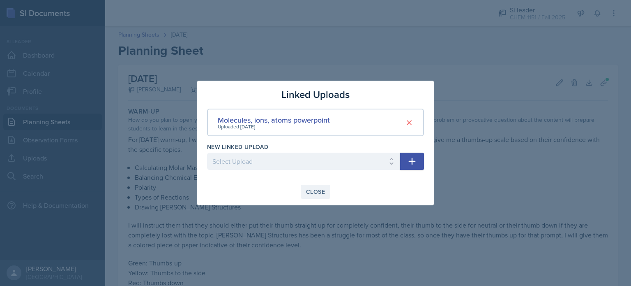
click at [313, 190] on div "Close" at bounding box center [315, 191] width 19 height 7
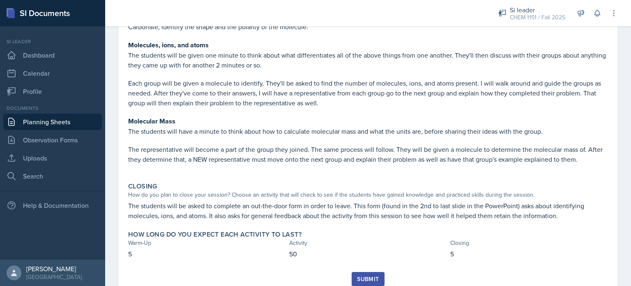
scroll to position [350, 0]
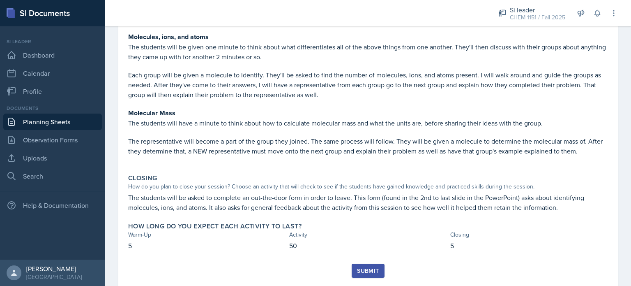
click at [365, 268] on div "Submit" at bounding box center [368, 270] width 22 height 7
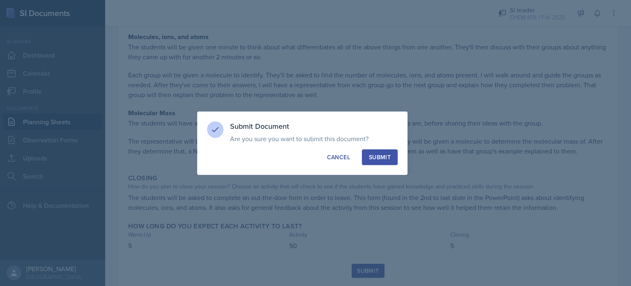
click at [379, 149] on button "Submit" at bounding box center [380, 157] width 36 height 16
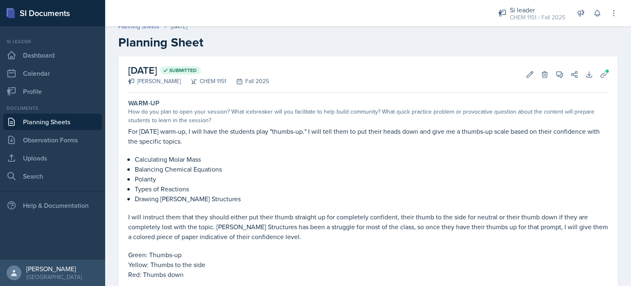
scroll to position [9, 0]
click at [54, 120] on link "Planning Sheets" at bounding box center [52, 121] width 99 height 16
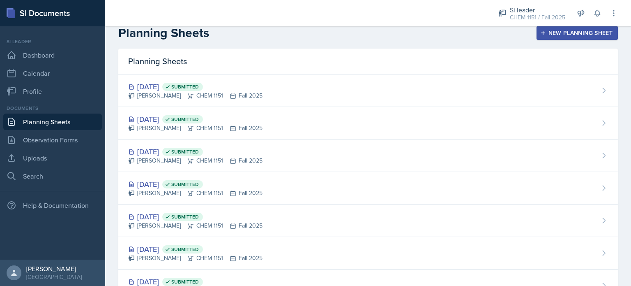
click at [593, 35] on div "New Planning Sheet" at bounding box center [577, 33] width 71 height 7
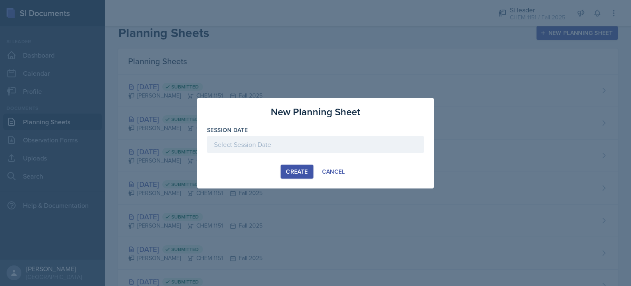
click at [304, 147] on div at bounding box center [315, 144] width 217 height 17
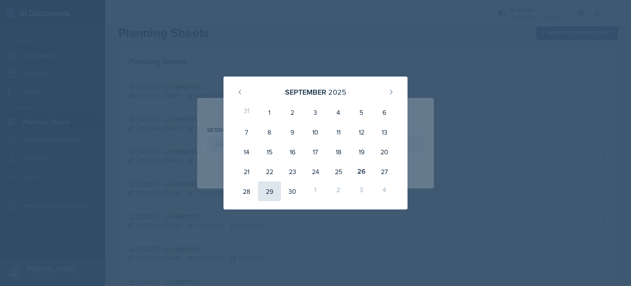
click at [270, 191] on div "29" at bounding box center [269, 191] width 23 height 20
type input "[DATE]"
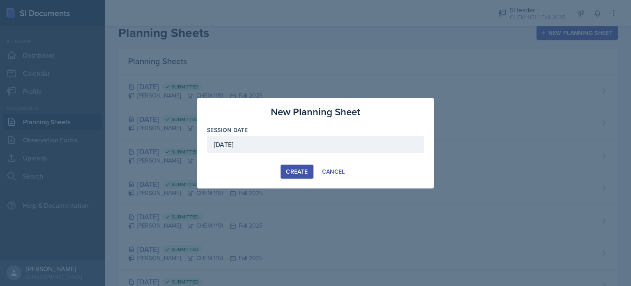
click at [298, 168] on div "Create" at bounding box center [297, 171] width 22 height 7
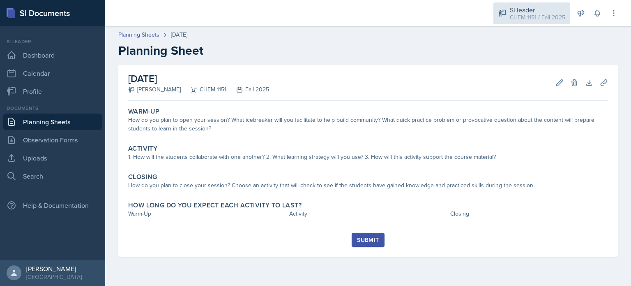
click at [507, 14] on div "Si leader CHEM 1151 / Fall 2025" at bounding box center [531, 13] width 77 height 22
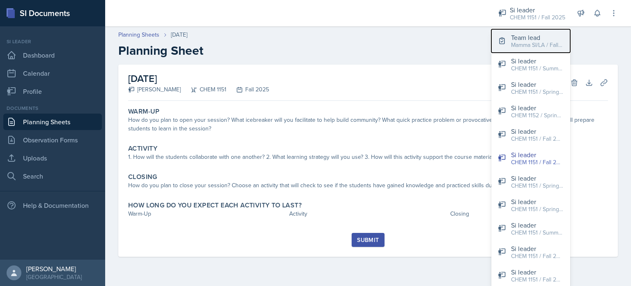
click at [505, 38] on icon at bounding box center [502, 41] width 8 height 8
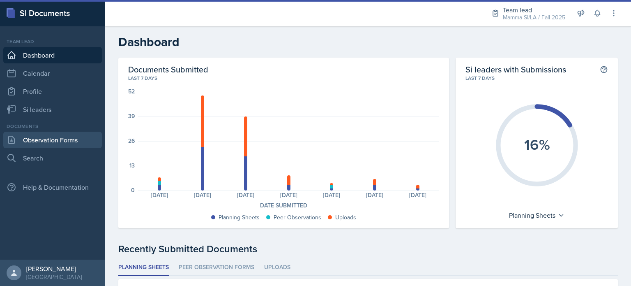
click at [66, 141] on link "Observation Forms" at bounding box center [52, 139] width 99 height 16
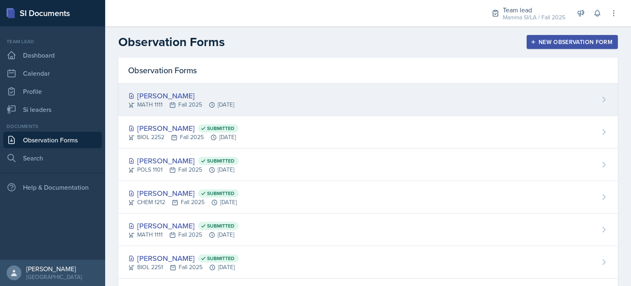
click at [213, 113] on div "[PERSON_NAME] MATH 1111 Fall 2025 [DATE]" at bounding box center [368, 99] width 500 height 32
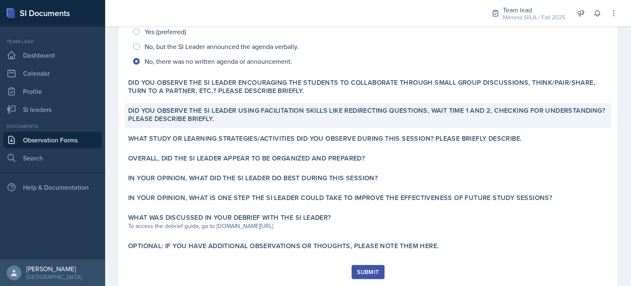
scroll to position [218, 0]
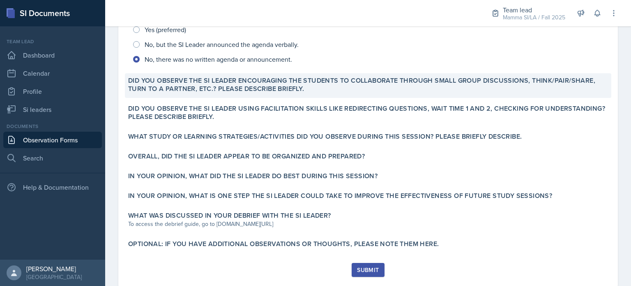
click at [225, 93] on label "Did you observe the SI Leader encouraging the students to collaborate through s…" at bounding box center [368, 84] width 480 height 16
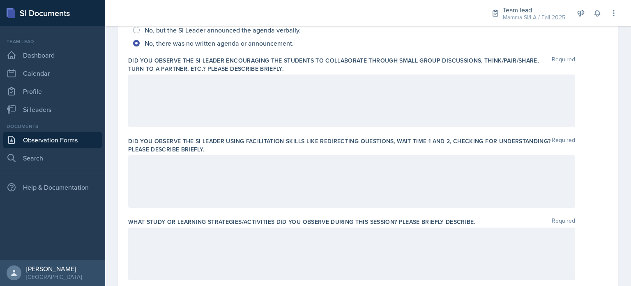
click at [216, 101] on div at bounding box center [351, 100] width 447 height 53
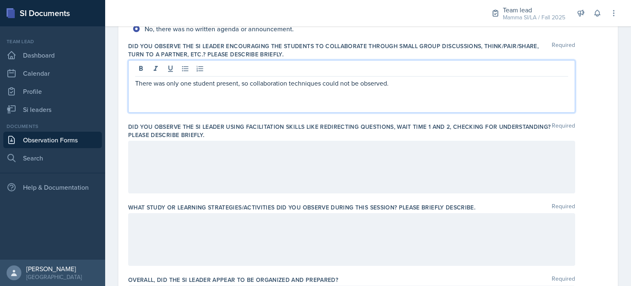
click at [215, 135] on label "Did you observe the SI Leader using facilitation skills like redirecting questi…" at bounding box center [340, 130] width 424 height 16
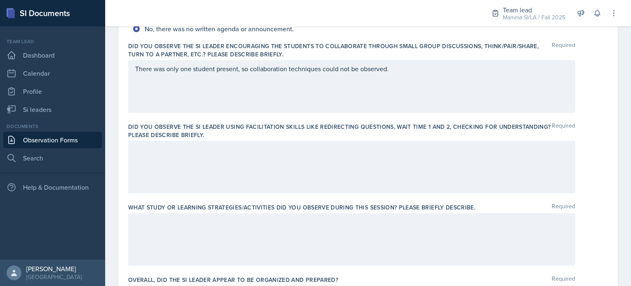
click at [214, 164] on div at bounding box center [351, 167] width 447 height 53
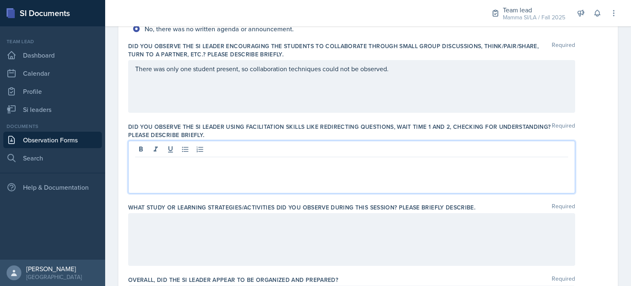
scroll to position [247, 0]
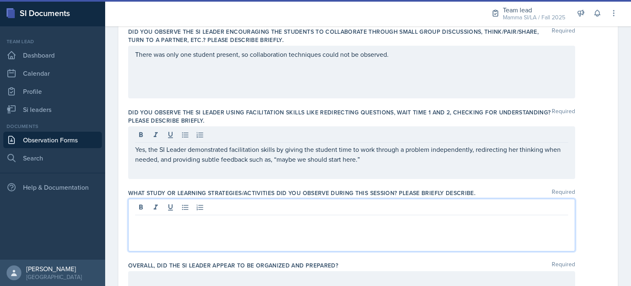
click at [247, 210] on div at bounding box center [351, 224] width 447 height 53
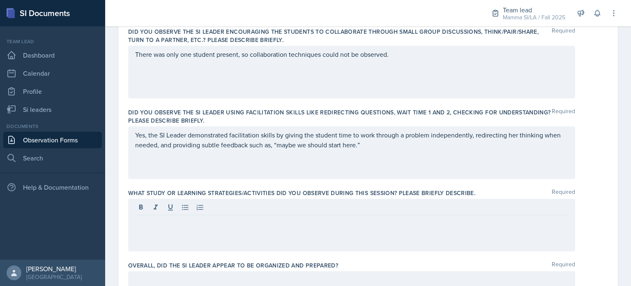
click at [248, 233] on div at bounding box center [351, 224] width 447 height 53
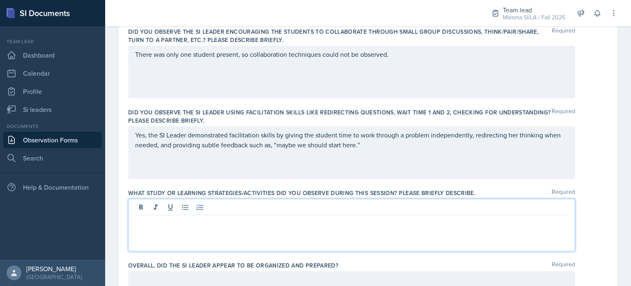
click at [248, 233] on div at bounding box center [351, 224] width 447 height 53
paste div
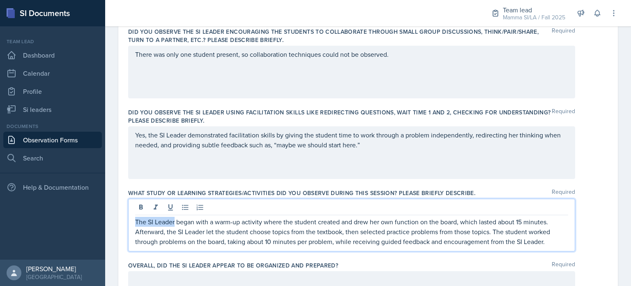
drag, startPoint x: 175, startPoint y: 220, endPoint x: 117, endPoint y: 220, distance: 57.9
click at [117, 220] on div "Date [DATE] [DATE] 31 1 2 3 4 5 6 7 8 9 10 11 12 13 14 15 16 17 18 19 20 21 22 …" at bounding box center [368, 218] width 526 height 801
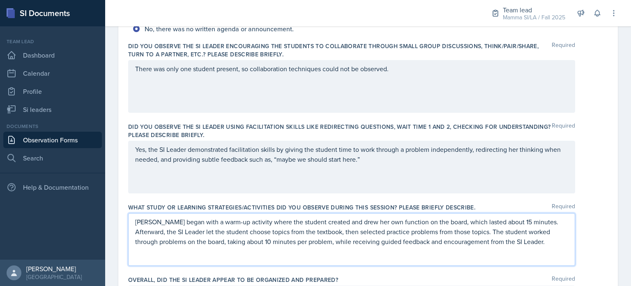
click at [148, 231] on p "[PERSON_NAME] began with a warm-up activity where the student created and drew …" at bounding box center [351, 232] width 433 height 30
drag, startPoint x: 147, startPoint y: 230, endPoint x: 174, endPoint y: 231, distance: 27.2
click at [174, 231] on p "[PERSON_NAME] began with a warm-up activity where the student created and drew …" at bounding box center [351, 232] width 433 height 30
click at [503, 240] on p "[PERSON_NAME] began with a warm-up activity where the student created and drew …" at bounding box center [351, 232] width 433 height 30
drag, startPoint x: 281, startPoint y: 241, endPoint x: 174, endPoint y: 242, distance: 106.8
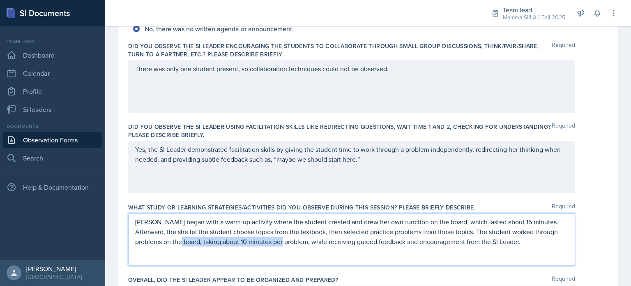
click at [174, 242] on p "[PERSON_NAME] began with a warm-up activity where the student created and drew …" at bounding box center [351, 232] width 433 height 30
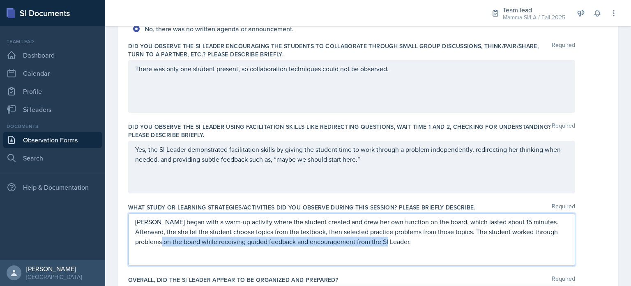
drag, startPoint x: 394, startPoint y: 242, endPoint x: 156, endPoint y: 243, distance: 238.3
click at [156, 243] on p "[PERSON_NAME] began with a warm-up activity where the student created and drew …" at bounding box center [351, 232] width 433 height 30
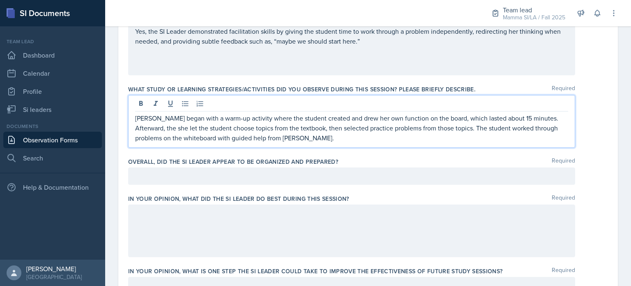
scroll to position [365, 0]
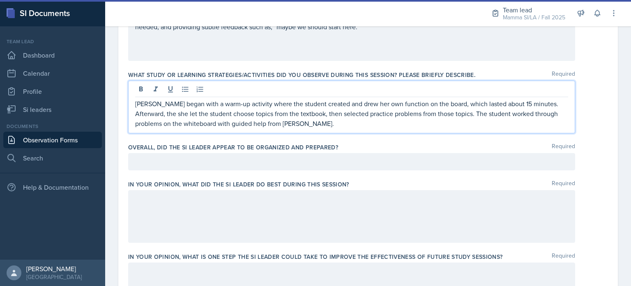
click at [269, 164] on div at bounding box center [351, 161] width 447 height 17
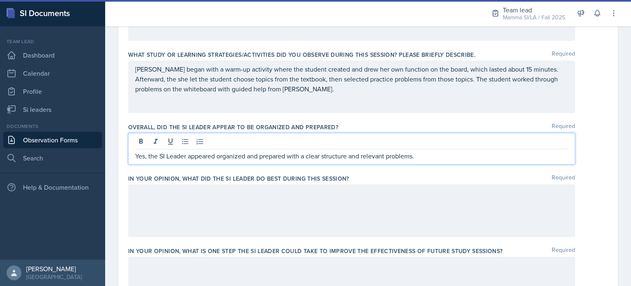
scroll to position [385, 0]
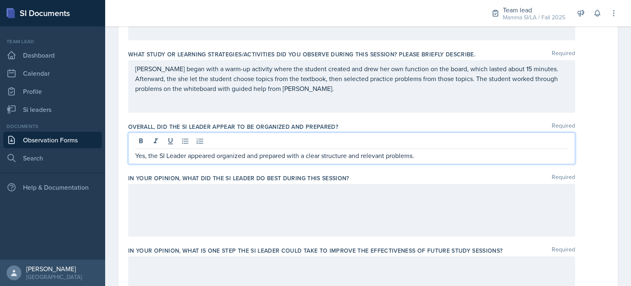
click at [243, 221] on div at bounding box center [351, 210] width 447 height 53
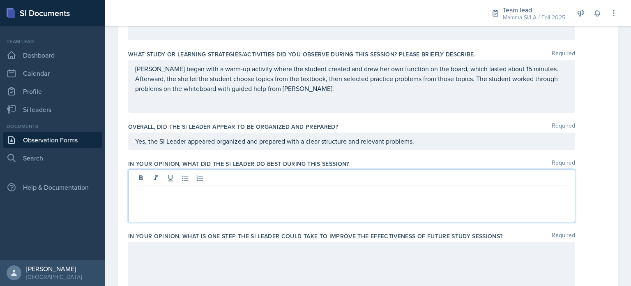
scroll to position [400, 0]
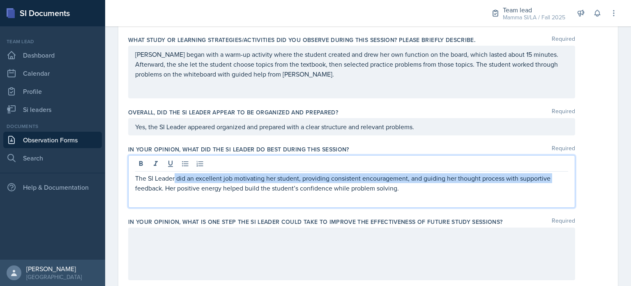
drag, startPoint x: 175, startPoint y: 178, endPoint x: 106, endPoint y: 185, distance: 69.0
click at [106, 185] on div "Date [DATE] [DATE] 31 1 2 3 4 5 6 7 8 9 10 11 12 13 14 15 16 17 18 19 20 21 22 …" at bounding box center [368, 65] width 526 height 801
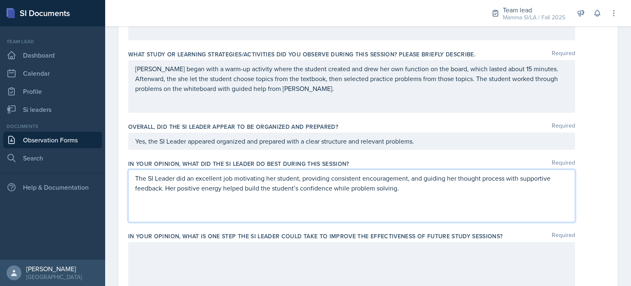
click at [166, 177] on p "The SI Leader did an excellent job motivating her student, providing consistent…" at bounding box center [351, 183] width 433 height 20
click at [174, 177] on p "The SI Leader did an excellent job motivating her student, providing consistent…" at bounding box center [351, 183] width 433 height 20
click at [142, 180] on p "The SI Leader did an excellent job motivating her student, providing consistent…" at bounding box center [351, 183] width 433 height 20
drag, startPoint x: 161, startPoint y: 177, endPoint x: 121, endPoint y: 180, distance: 40.3
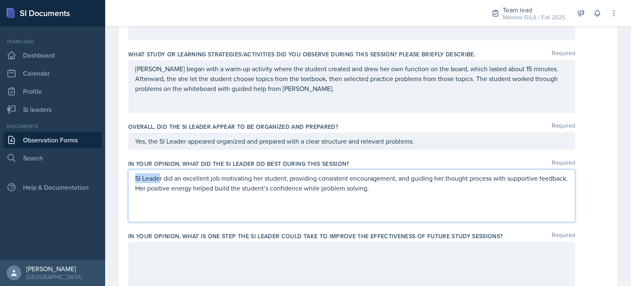
click at [121, 180] on div "Date [DATE] [DATE] 31 1 2 3 4 5 6 7 8 9 10 11 12 13 14 15 16 17 18 19 20 21 22 …" at bounding box center [368, 69] width 500 height 781
click at [415, 197] on p at bounding box center [351, 198] width 433 height 10
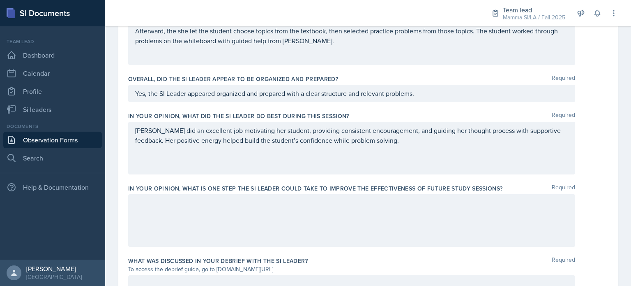
click at [242, 237] on div at bounding box center [351, 220] width 447 height 53
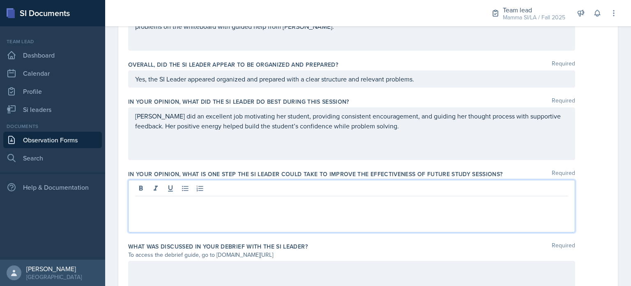
click at [206, 206] on p at bounding box center [351, 203] width 433 height 10
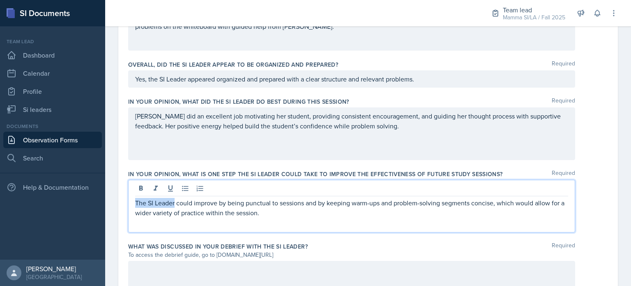
drag, startPoint x: 175, startPoint y: 202, endPoint x: 109, endPoint y: 202, distance: 65.7
click at [109, 202] on div "Date [DATE] [DATE] 31 1 2 3 4 5 6 7 8 9 10 11 12 13 14 15 16 17 18 19 20 21 22 …" at bounding box center [368, 17] width 526 height 801
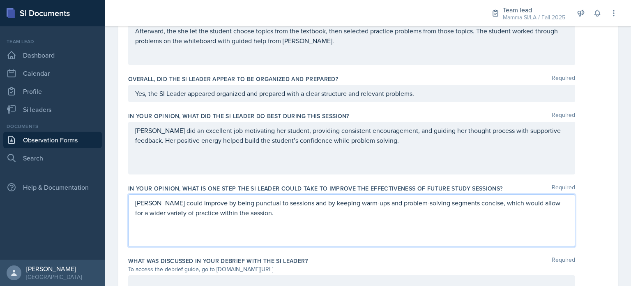
click at [283, 223] on p at bounding box center [351, 222] width 433 height 10
click at [288, 221] on p at bounding box center [351, 222] width 433 height 10
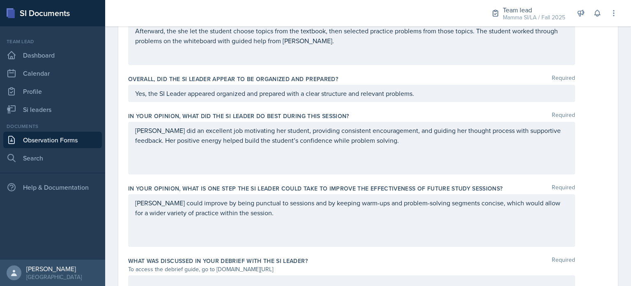
drag, startPoint x: 133, startPoint y: 202, endPoint x: 168, endPoint y: 212, distance: 36.3
click at [168, 212] on div "[PERSON_NAME] could improve by being punctual to sessions and by keeping warm-u…" at bounding box center [351, 220] width 447 height 53
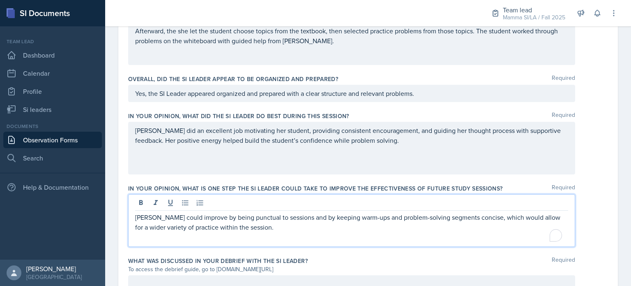
scroll to position [447, 0]
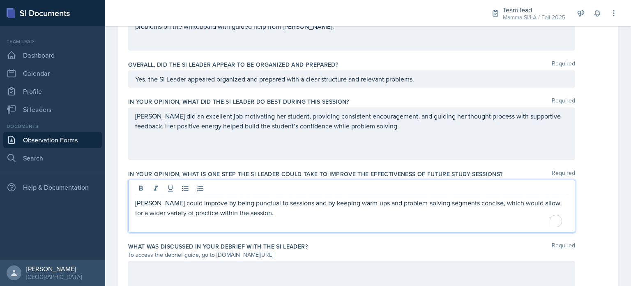
click at [135, 203] on div "[PERSON_NAME] could improve by being punctual to sessions and by keeping warm-u…" at bounding box center [351, 206] width 447 height 53
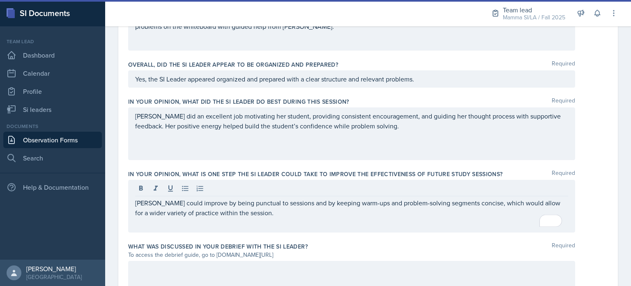
click at [135, 202] on div "[PERSON_NAME] could improve by being punctual to sessions and by keeping warm-u…" at bounding box center [351, 206] width 447 height 53
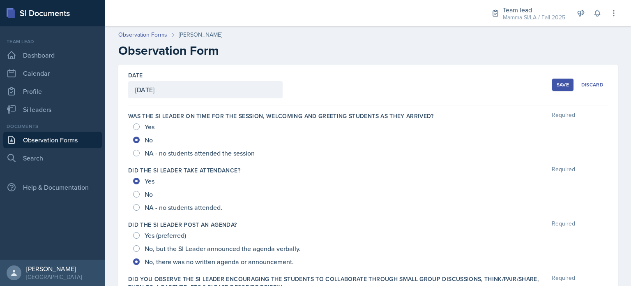
scroll to position [447, 0]
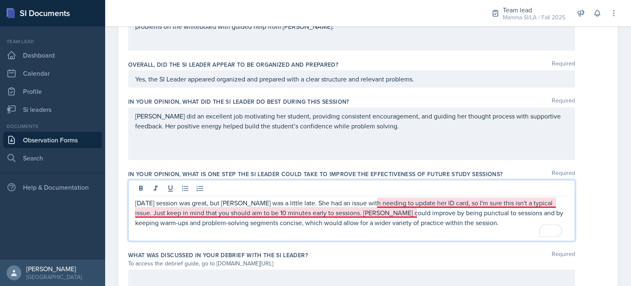
click at [189, 210] on p "Today's session was great, but Myrie was a little late. She had an issue with n…" at bounding box center [351, 213] width 433 height 30
click at [399, 201] on p "Today's session was great, but Myrie was a little late. She had an issue with n…" at bounding box center [351, 213] width 433 height 30
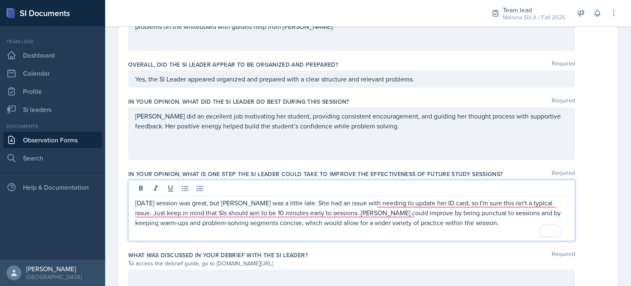
click at [362, 201] on p "Today's session was great, but Myrie was a little late. She had an issue with n…" at bounding box center [351, 213] width 433 height 30
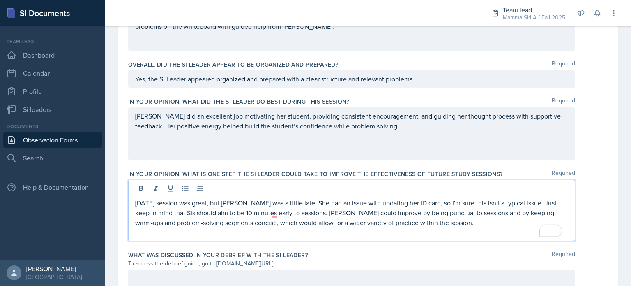
click at [481, 222] on p "Today's session was great, but Myrie was a little late. She had an issue with u…" at bounding box center [351, 213] width 433 height 30
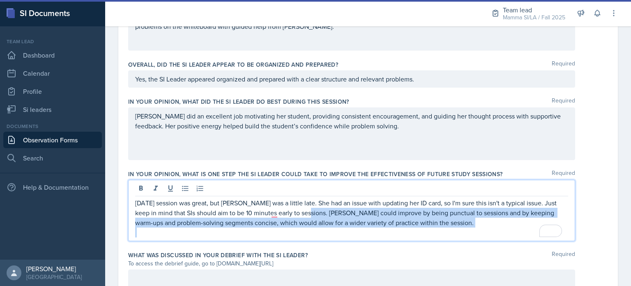
drag, startPoint x: 309, startPoint y: 212, endPoint x: 436, endPoint y: 225, distance: 128.4
click at [436, 225] on p "Today's session was great, but Myrie was a little late. She had an issue with u…" at bounding box center [351, 213] width 433 height 30
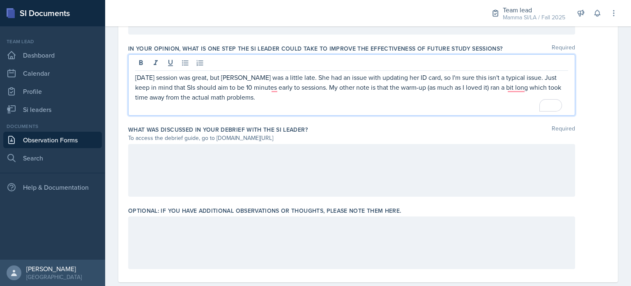
scroll to position [573, 0]
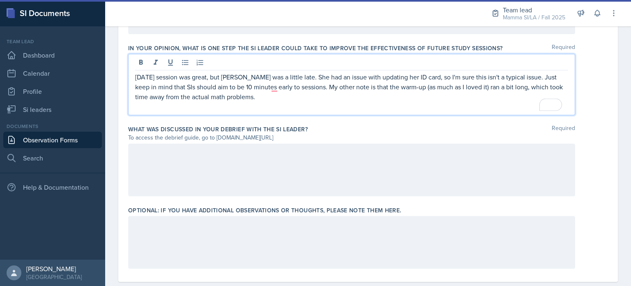
click at [404, 101] on p "To enrich screen reader interactions, please activate Accessibility in Grammarl…" at bounding box center [351, 106] width 433 height 10
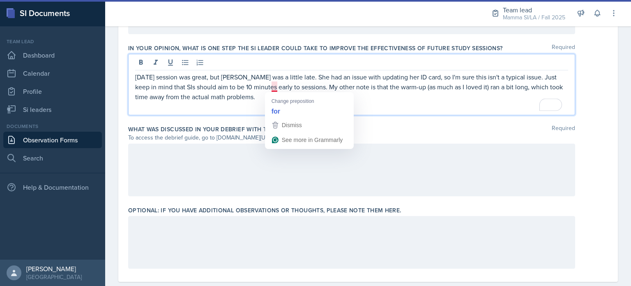
click at [273, 86] on p "Today's session was great, but Myrie was a little late. She had an issue with u…" at bounding box center [351, 87] width 433 height 30
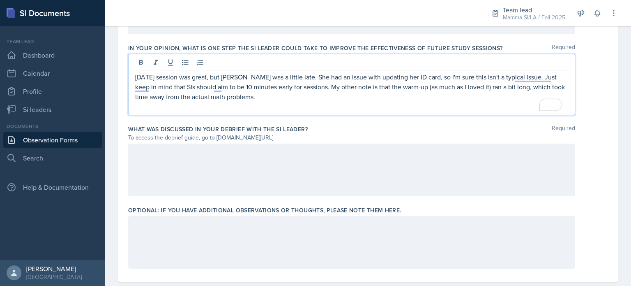
click at [291, 98] on p "Today's session was great, but Myrie was a little late. She had an issue with u…" at bounding box center [351, 87] width 433 height 30
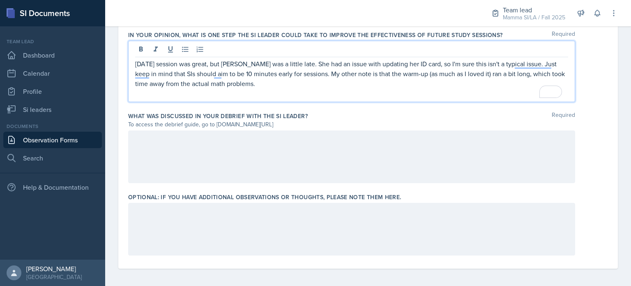
scroll to position [588, 0]
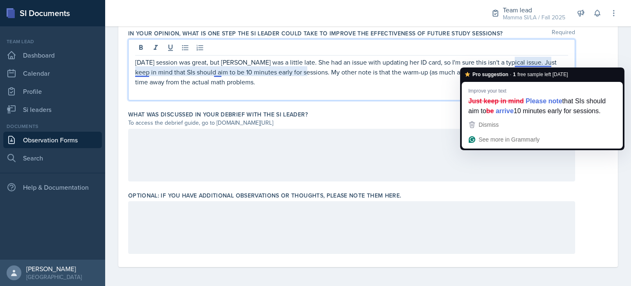
click at [524, 59] on p "Today's session was great, but Myrie was a little late. She had an issue with u…" at bounding box center [351, 72] width 433 height 30
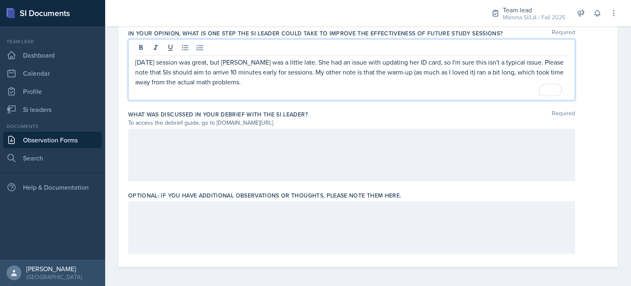
click at [240, 75] on p "Today's session was great, but Myrie was a little late. She had an issue with u…" at bounding box center [351, 72] width 433 height 30
click at [286, 74] on p "Today's session was great, but Myrie was a little late. She had an issue with u…" at bounding box center [351, 72] width 433 height 30
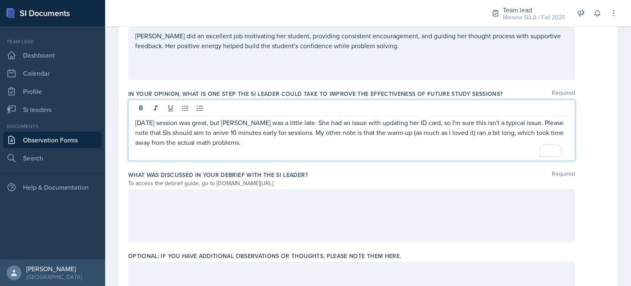
scroll to position [517, 0]
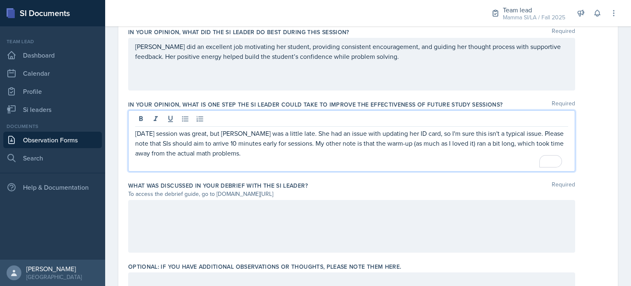
click at [380, 55] on p "[PERSON_NAME] did an excellent job motivating her student, providing consistent…" at bounding box center [351, 51] width 433 height 20
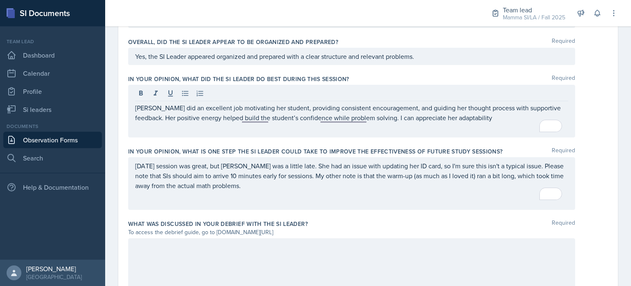
scroll to position [470, 0]
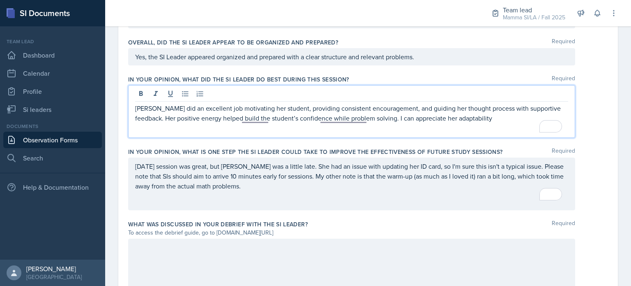
click at [494, 124] on p "To enrich screen reader interactions, please activate Accessibility in Grammarl…" at bounding box center [351, 128] width 433 height 10
click at [340, 251] on div at bounding box center [351, 264] width 447 height 53
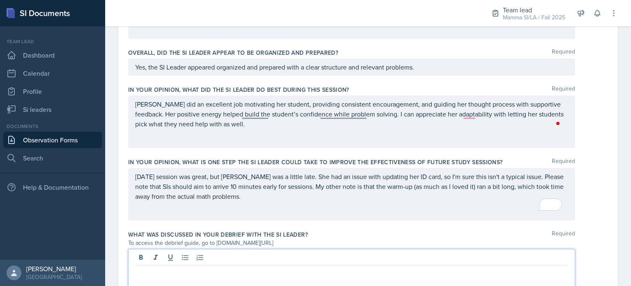
scroll to position [461, 0]
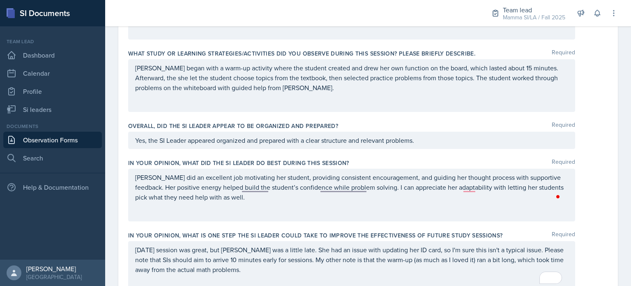
scroll to position [447, 0]
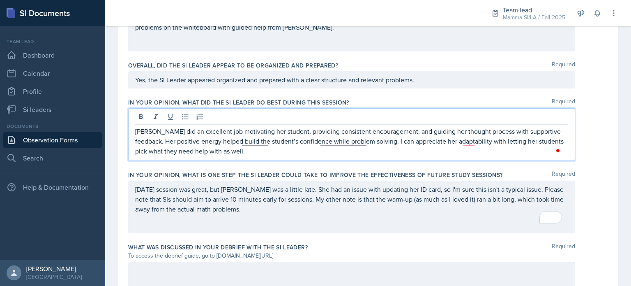
click at [326, 128] on p "Myrie did an excellent job motivating her student, providing consistent encoura…" at bounding box center [351, 141] width 433 height 30
